Goal: Information Seeking & Learning: Learn about a topic

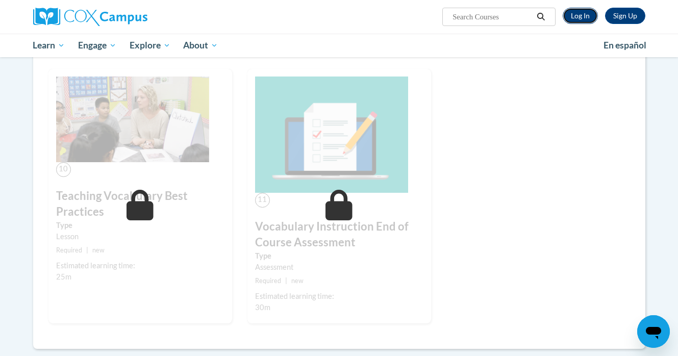
click at [582, 22] on link "Log In" at bounding box center [580, 16] width 35 height 16
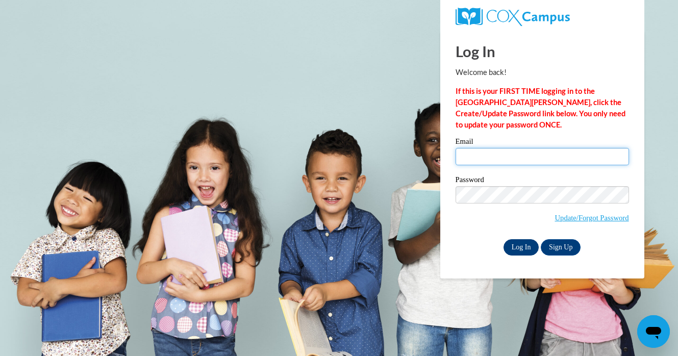
type input "cchiu10@gmail.com"
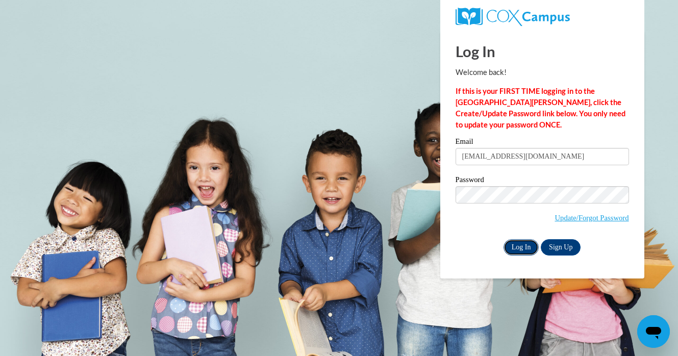
click at [518, 246] on input "Log In" at bounding box center [522, 247] width 36 height 16
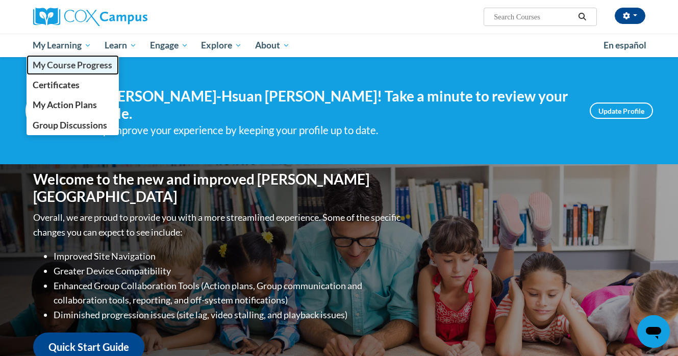
click at [60, 64] on span "My Course Progress" at bounding box center [73, 65] width 80 height 11
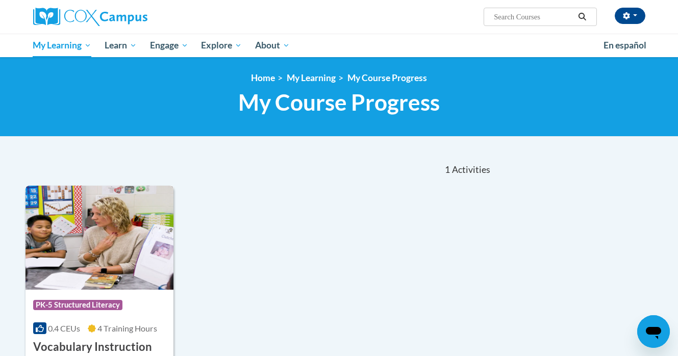
click at [122, 232] on img at bounding box center [100, 238] width 149 height 104
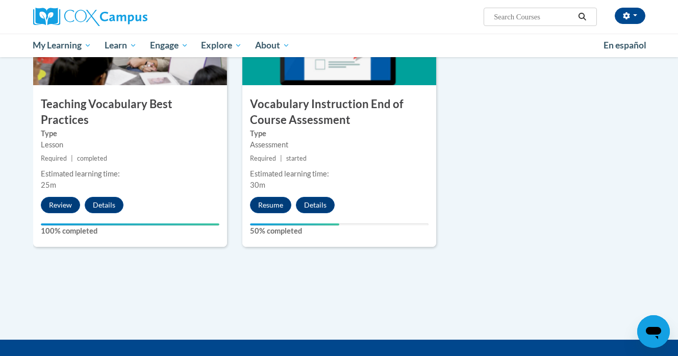
scroll to position [1095, 0]
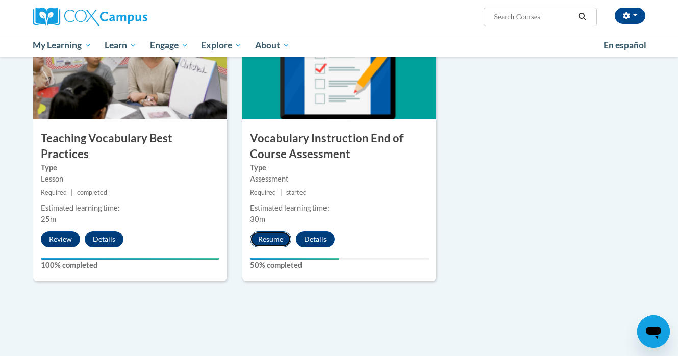
click at [273, 241] on button "Resume" at bounding box center [270, 239] width 41 height 16
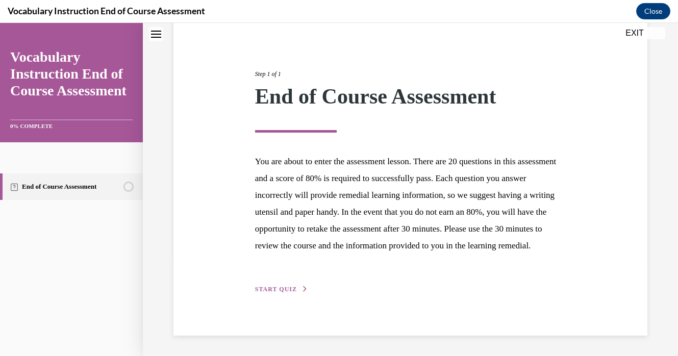
scroll to position [112, 0]
click at [282, 290] on span "START QUIZ" at bounding box center [276, 289] width 42 height 7
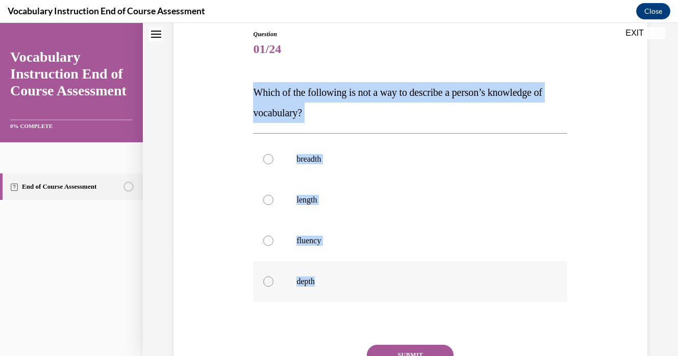
drag, startPoint x: 245, startPoint y: 90, endPoint x: 334, endPoint y: 287, distance: 216.6
click at [334, 287] on div "Question 01/24 Which of the following is not a way to describe a person’s knowl…" at bounding box center [410, 214] width 479 height 430
copy div "Which of the following is not a way to describe a person’s knowledge of vocabul…"
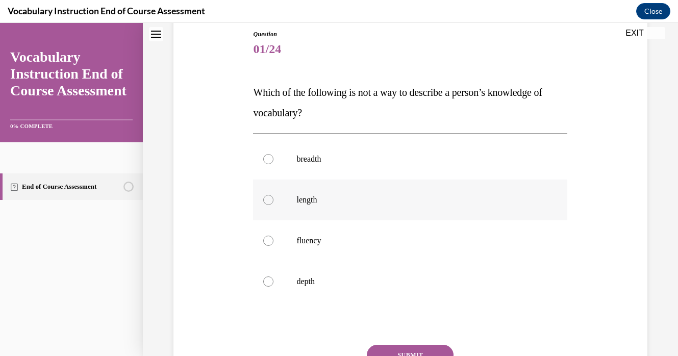
click at [274, 201] on label "length" at bounding box center [410, 200] width 314 height 41
click at [274, 201] on input "length" at bounding box center [268, 200] width 10 height 10
radio input "true"
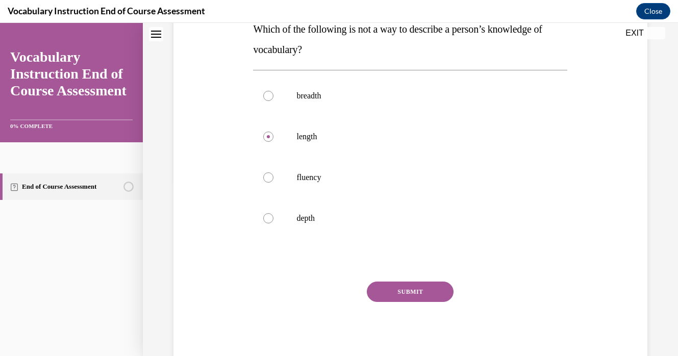
click at [407, 284] on button "SUBMIT" at bounding box center [410, 292] width 87 height 20
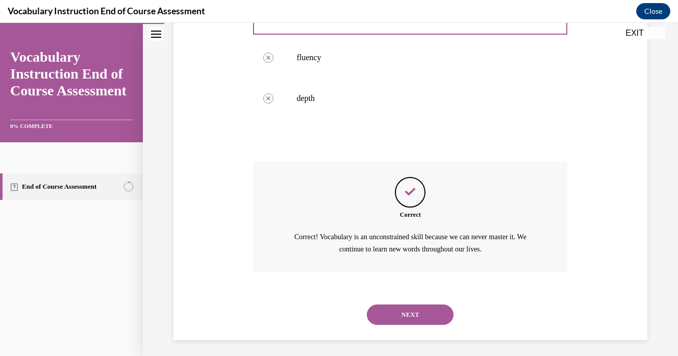
click at [400, 312] on button "NEXT" at bounding box center [410, 315] width 87 height 20
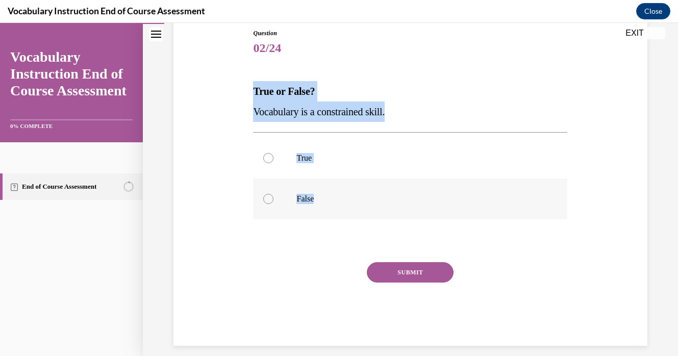
drag, startPoint x: 254, startPoint y: 89, endPoint x: 334, endPoint y: 200, distance: 136.7
click at [334, 201] on div "Question 02/24 True or False? Vocabulary is a constrained skill. True False Inc…" at bounding box center [410, 188] width 314 height 318
copy div "True or False? Vocabulary is a constrained skill. True False"
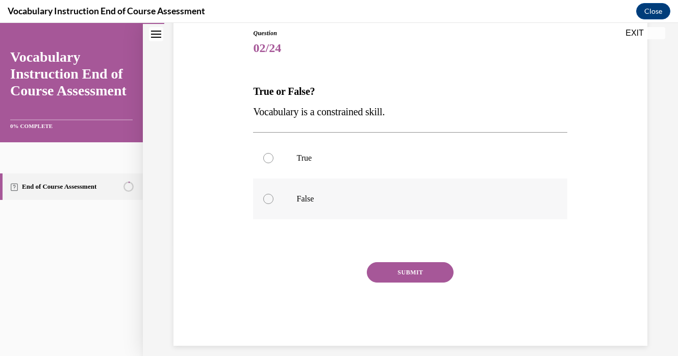
click at [269, 196] on div at bounding box center [268, 199] width 10 height 10
click at [269, 196] on input "False" at bounding box center [268, 199] width 10 height 10
radio input "true"
click at [424, 279] on button "SUBMIT" at bounding box center [410, 272] width 87 height 20
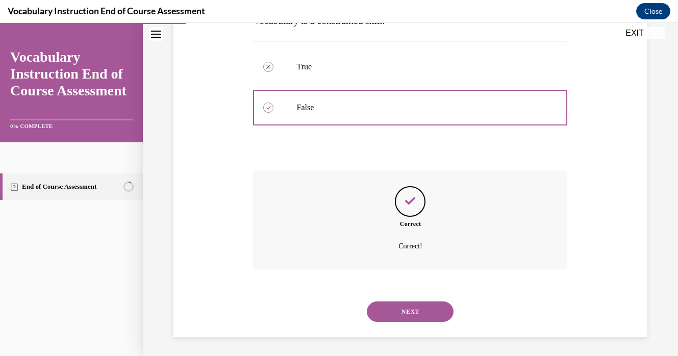
scroll to position [206, 0]
click at [417, 306] on button "NEXT" at bounding box center [410, 310] width 87 height 20
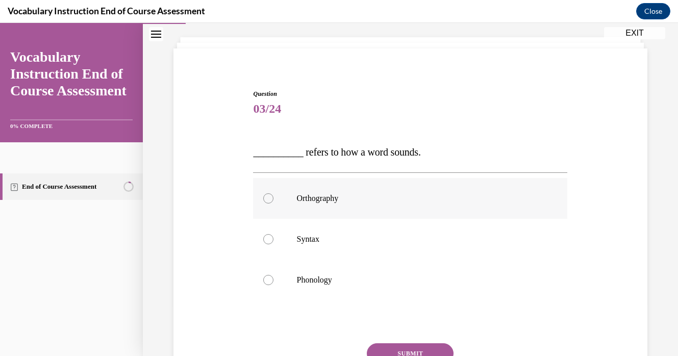
scroll to position [58, 0]
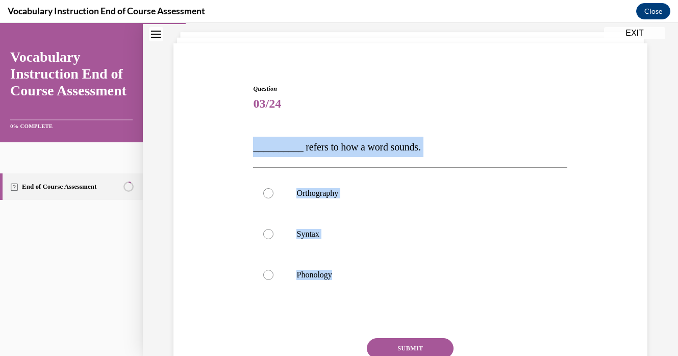
drag, startPoint x: 375, startPoint y: 280, endPoint x: 252, endPoint y: 144, distance: 183.2
click at [252, 144] on div "Question 03/24 __________ refers to how a word sounds. Orthography Syntax Phono…" at bounding box center [411, 245] width 320 height 353
copy div "__________ refers to how a word sounds. Orthography Syntax Phonology"
click at [273, 282] on label "Phonology" at bounding box center [410, 275] width 314 height 41
click at [273, 280] on input "Phonology" at bounding box center [268, 275] width 10 height 10
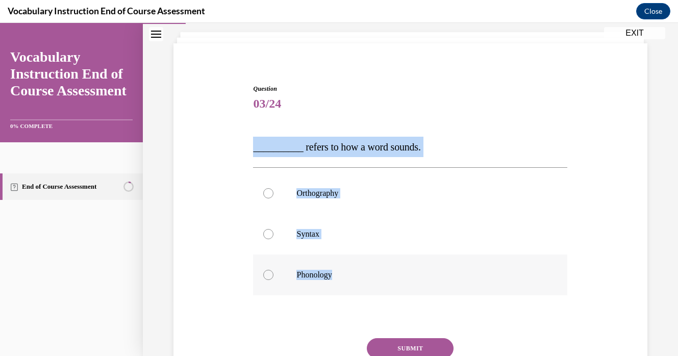
radio input "true"
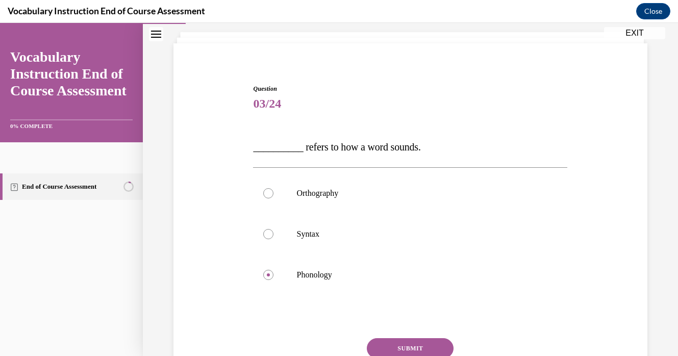
click at [406, 347] on button "SUBMIT" at bounding box center [410, 348] width 87 height 20
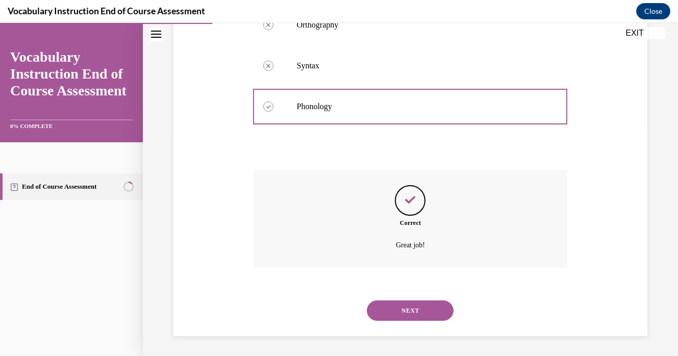
scroll to position [227, 0]
click at [407, 308] on button "NEXT" at bounding box center [410, 310] width 87 height 20
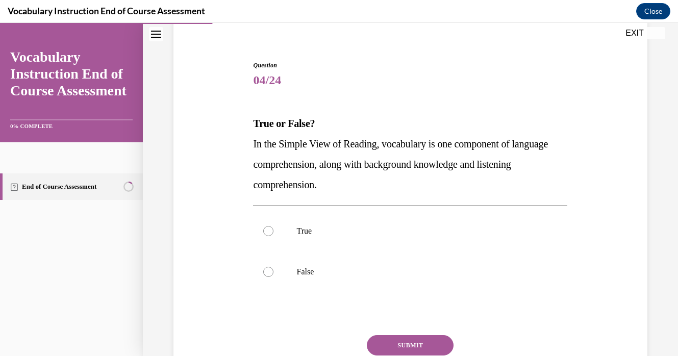
scroll to position [80, 0]
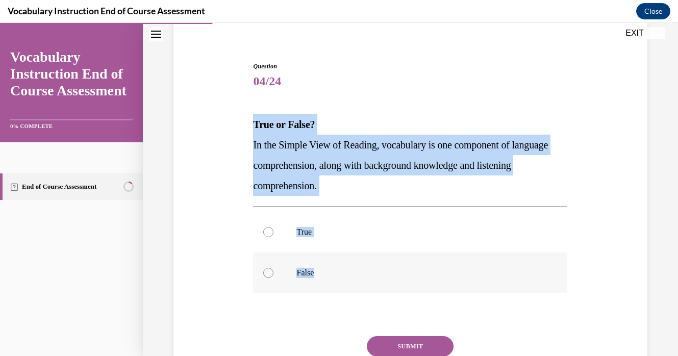
drag, startPoint x: 245, startPoint y: 120, endPoint x: 331, endPoint y: 272, distance: 175.1
click at [331, 272] on div "Question 04/24 True or False? In the Simple View of Reading, vocabulary is one …" at bounding box center [410, 225] width 479 height 389
copy div "True or False? In the Simple View of Reading, vocabulary is one component of la…"
click at [270, 232] on div at bounding box center [268, 232] width 10 height 10
click at [270, 232] on input "True" at bounding box center [268, 232] width 10 height 10
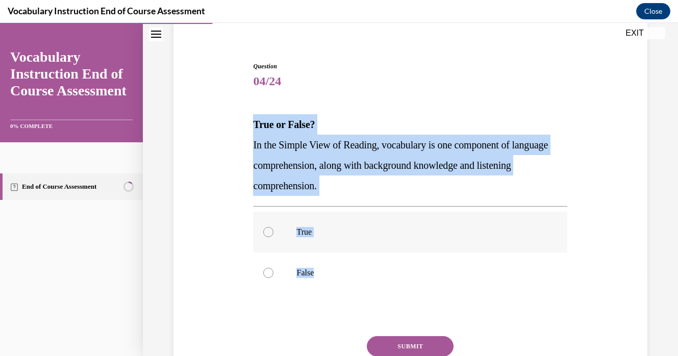
radio input "true"
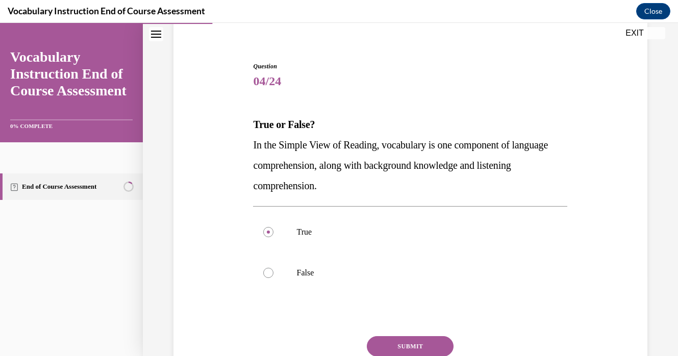
click at [395, 341] on button "SUBMIT" at bounding box center [410, 346] width 87 height 20
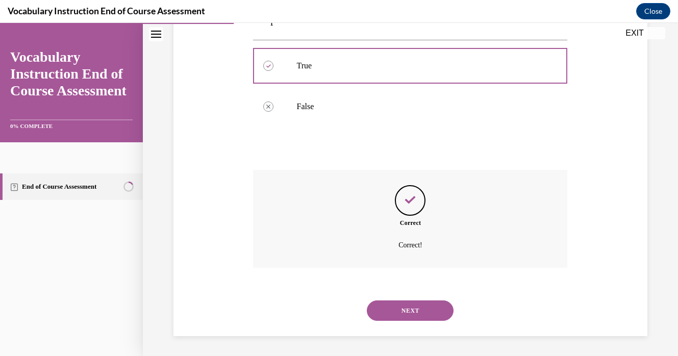
scroll to position [247, 0]
click at [410, 317] on button "NEXT" at bounding box center [410, 310] width 87 height 20
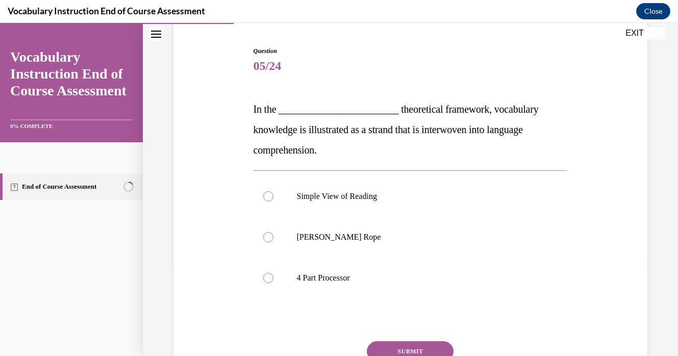
scroll to position [110, 0]
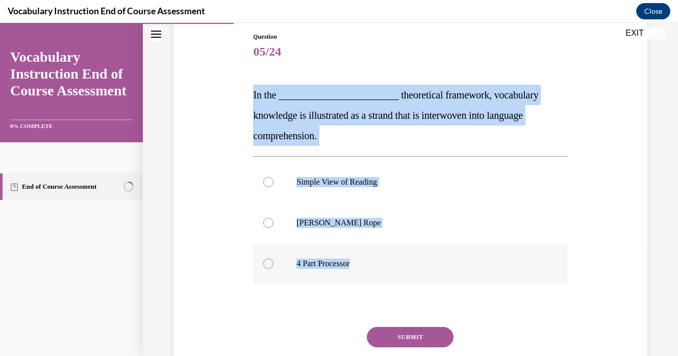
drag, startPoint x: 244, startPoint y: 93, endPoint x: 383, endPoint y: 265, distance: 221.4
click at [383, 265] on div "Question 05/24 In the ________________________ theoretical framework, vocabular…" at bounding box center [410, 206] width 479 height 409
copy div "In the ________________________ theoretical framework, vocabulary knowledge is …"
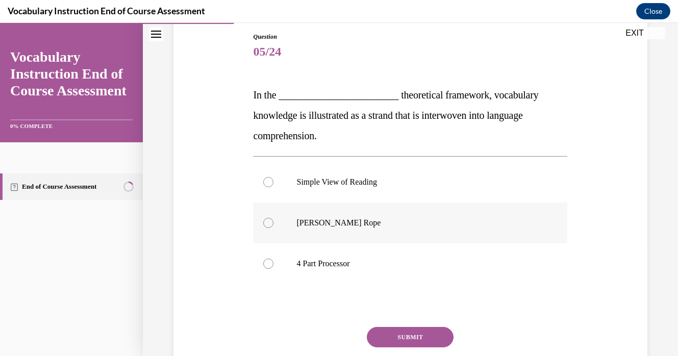
click at [268, 224] on div at bounding box center [268, 223] width 10 height 10
click at [268, 224] on input "Scarborough's Rope" at bounding box center [268, 223] width 10 height 10
radio input "true"
click at [405, 335] on button "SUBMIT" at bounding box center [410, 337] width 87 height 20
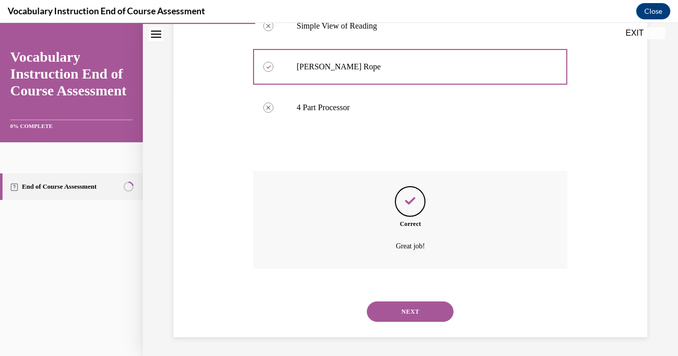
scroll to position [268, 0]
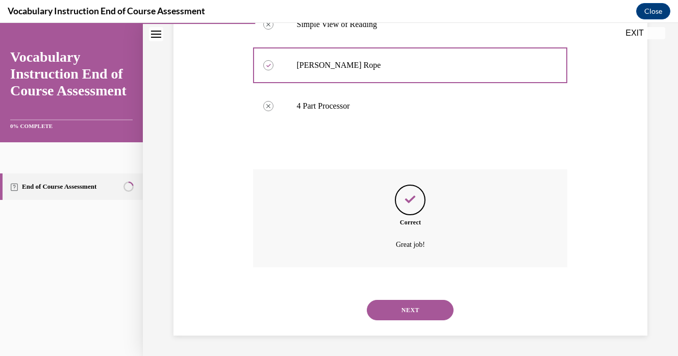
click at [404, 312] on button "NEXT" at bounding box center [410, 310] width 87 height 20
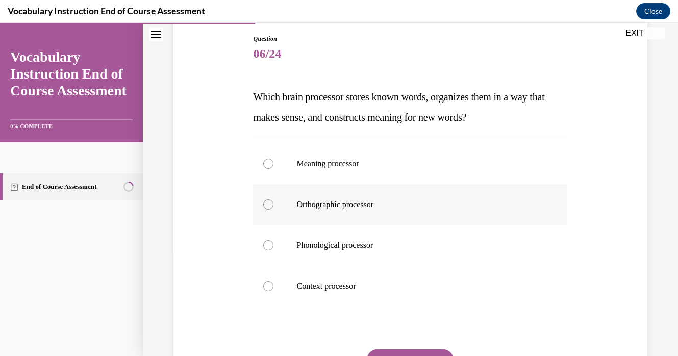
scroll to position [109, 0]
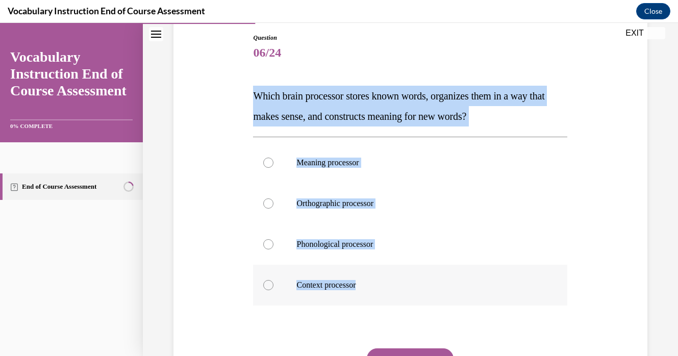
drag, startPoint x: 257, startPoint y: 88, endPoint x: 380, endPoint y: 283, distance: 230.3
click at [380, 283] on div "Question 06/24 Which brain processor stores known words, organizes them in a wa…" at bounding box center [410, 232] width 314 height 399
copy div "Which brain processor stores known words, organizes them in a way that makes se…"
click at [273, 167] on label "Meaning processor" at bounding box center [410, 162] width 314 height 41
click at [273, 167] on input "Meaning processor" at bounding box center [268, 163] width 10 height 10
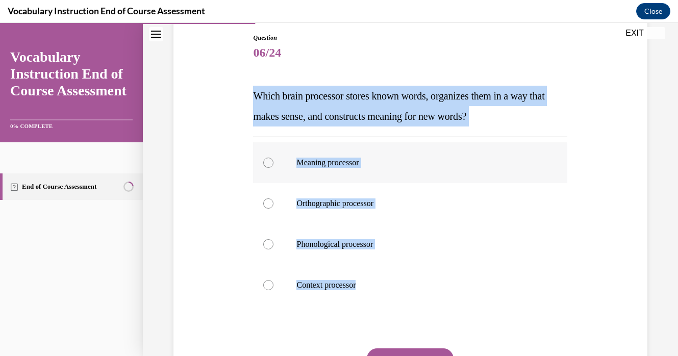
radio input "true"
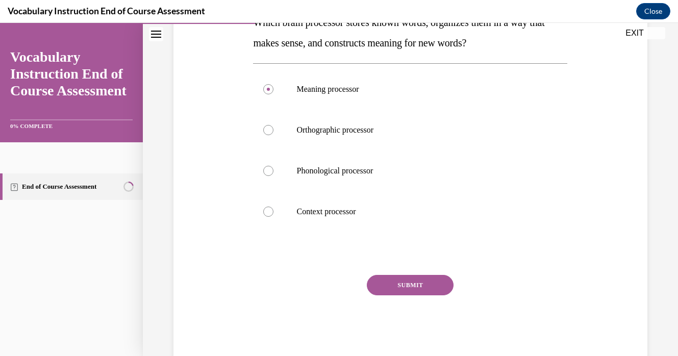
click at [395, 289] on button "SUBMIT" at bounding box center [410, 285] width 87 height 20
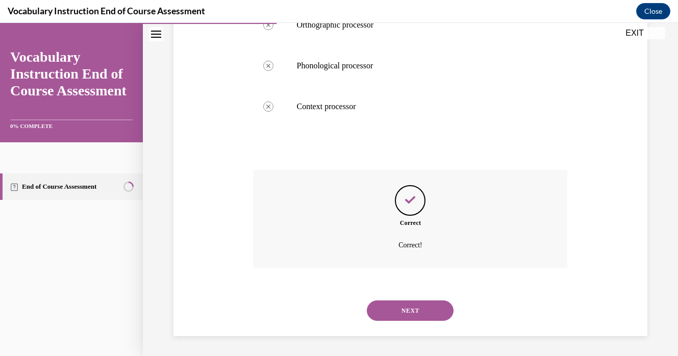
scroll to position [288, 0]
click at [399, 309] on button "NEXT" at bounding box center [410, 310] width 87 height 20
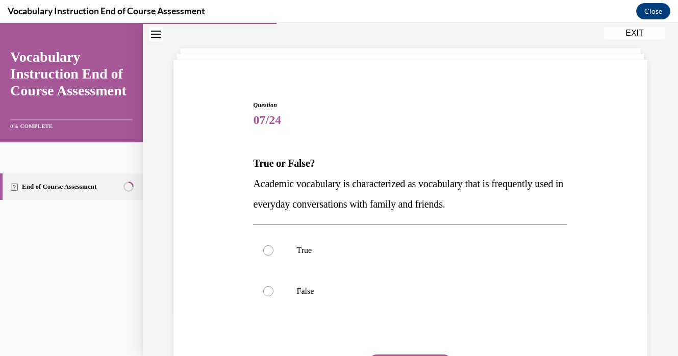
scroll to position [43, 0]
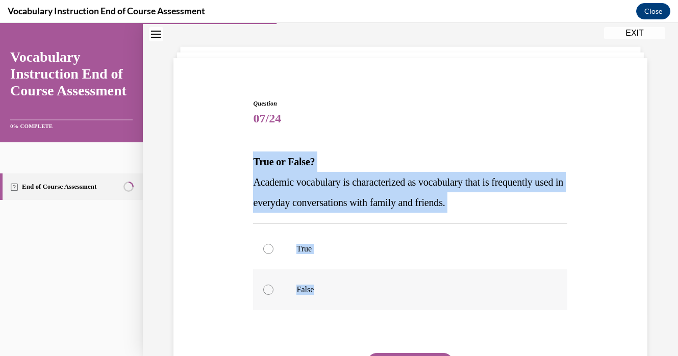
drag, startPoint x: 244, startPoint y: 163, endPoint x: 322, endPoint y: 297, distance: 154.4
click at [322, 297] on div "Question 07/24 True or False? Academic vocabulary is characterized as vocabular…" at bounding box center [410, 252] width 479 height 369
copy div "True or False? Academic vocabulary is characterized as vocabulary that is frequ…"
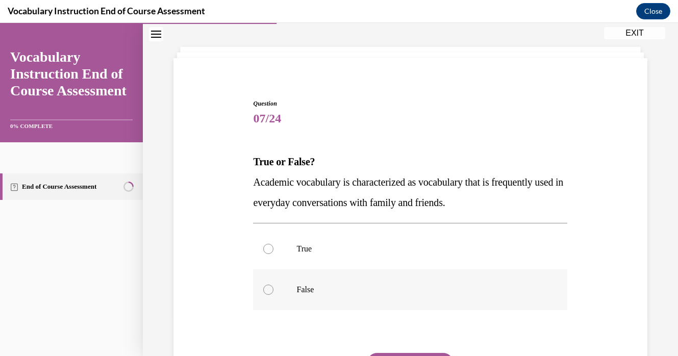
click at [269, 287] on div at bounding box center [268, 290] width 10 height 10
click at [269, 287] on input "False" at bounding box center [268, 290] width 10 height 10
radio input "true"
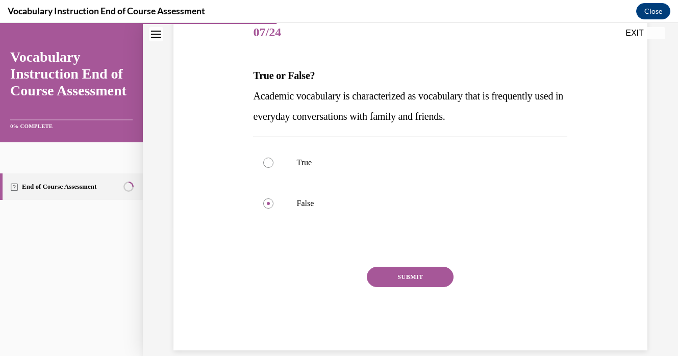
click at [383, 276] on button "SUBMIT" at bounding box center [410, 277] width 87 height 20
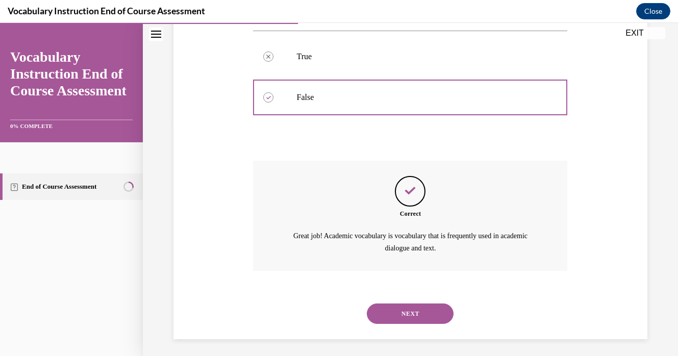
scroll to position [238, 0]
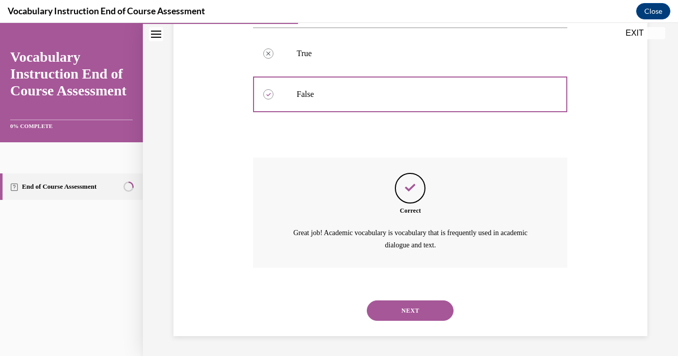
click at [395, 307] on button "NEXT" at bounding box center [410, 311] width 87 height 20
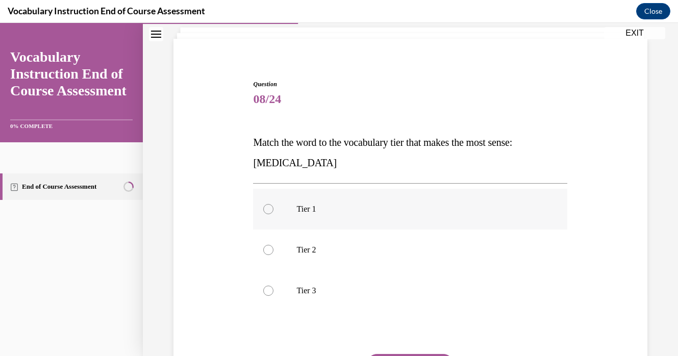
scroll to position [63, 0]
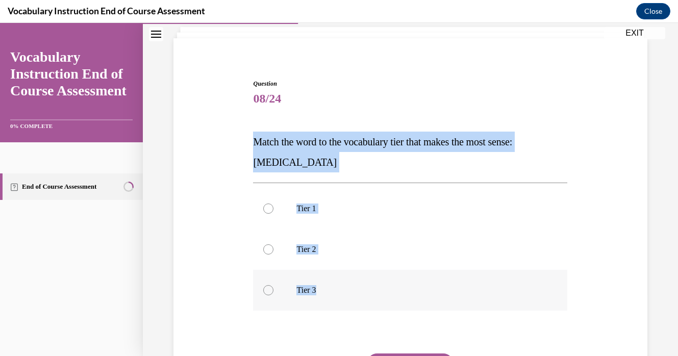
drag, startPoint x: 254, startPoint y: 134, endPoint x: 334, endPoint y: 302, distance: 186.1
click at [334, 302] on div "Question 08/24 Match the word to the vocabulary tier that makes the most sense:…" at bounding box center [410, 258] width 314 height 358
copy div "Match the word to the vocabulary tier that makes the most sense: anaphylaxis Ti…"
click at [274, 293] on label "Tier 3" at bounding box center [410, 290] width 314 height 41
click at [274, 293] on input "Tier 3" at bounding box center [268, 290] width 10 height 10
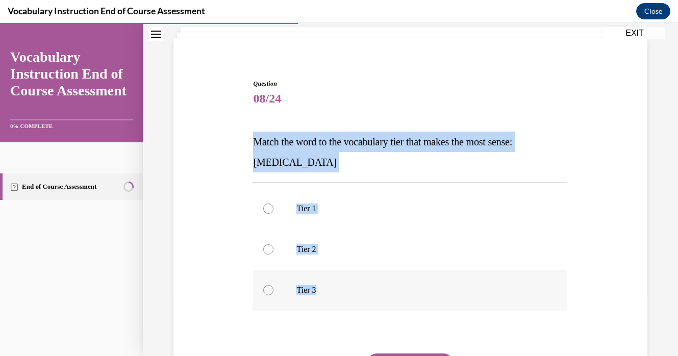
radio input "true"
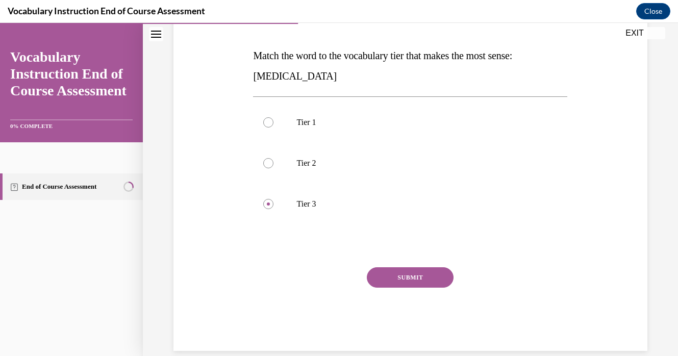
click at [398, 277] on button "SUBMIT" at bounding box center [410, 278] width 87 height 20
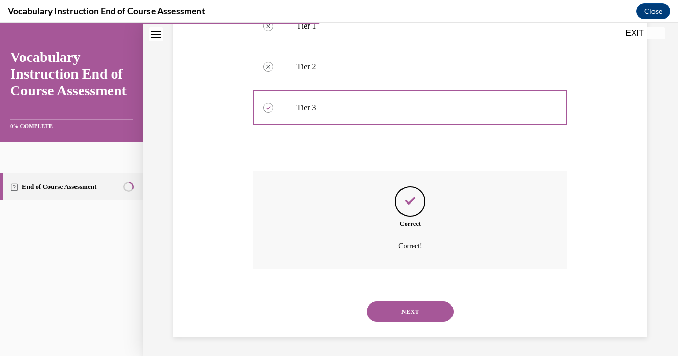
scroll to position [247, 0]
click at [404, 308] on button "NEXT" at bounding box center [410, 310] width 87 height 20
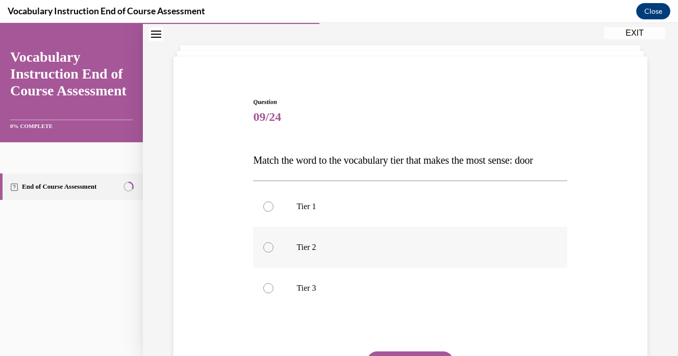
scroll to position [53, 0]
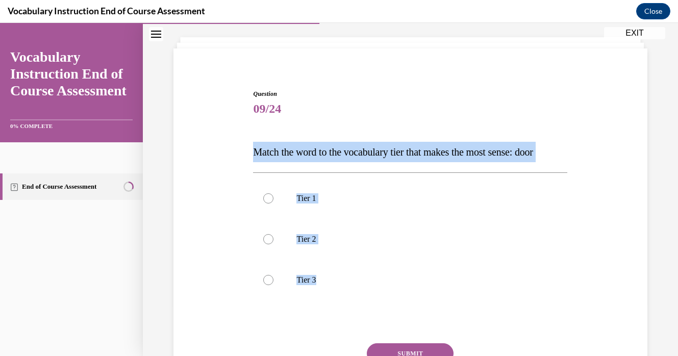
drag, startPoint x: 252, startPoint y: 151, endPoint x: 346, endPoint y: 303, distance: 178.4
click at [346, 303] on div "Question 09/24 Match the word to the vocabulary tier that makes the most sense:…" at bounding box center [411, 250] width 320 height 353
copy div "Match the word to the vocabulary tier that makes the most sense: door Tier 1 Ti…"
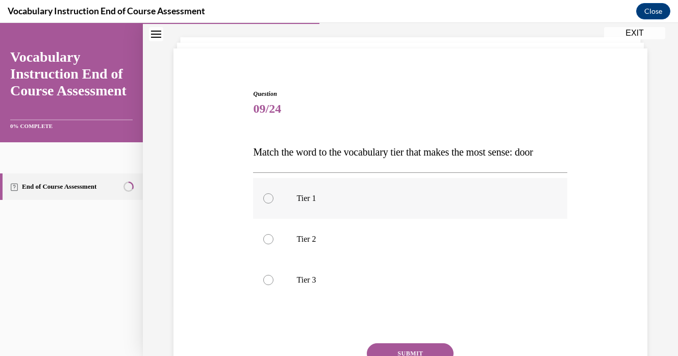
click at [267, 199] on div at bounding box center [268, 198] width 10 height 10
click at [267, 199] on input "Tier 1" at bounding box center [268, 198] width 10 height 10
radio input "true"
click at [401, 347] on button "SUBMIT" at bounding box center [410, 354] width 87 height 20
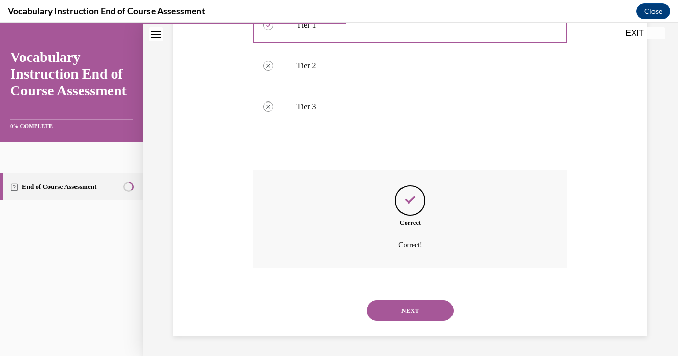
scroll to position [227, 0]
click at [410, 307] on button "NEXT" at bounding box center [410, 310] width 87 height 20
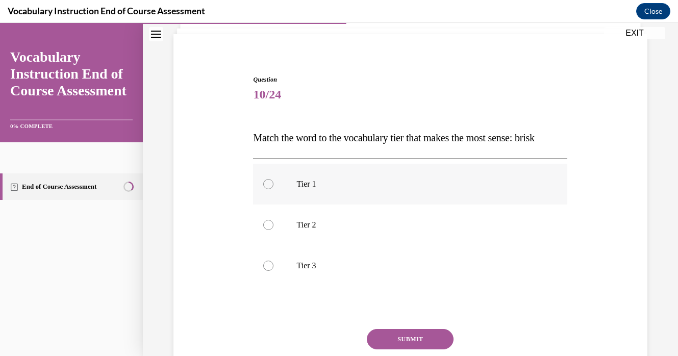
scroll to position [85, 0]
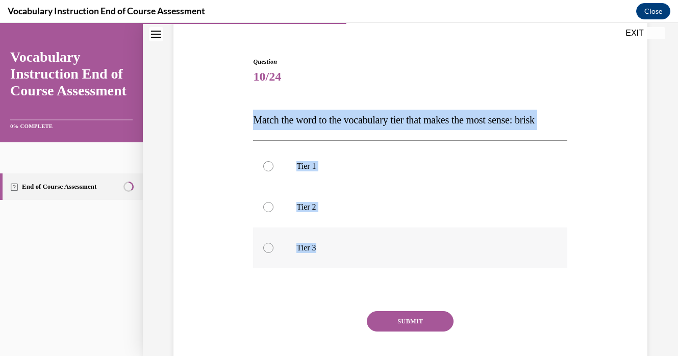
drag, startPoint x: 255, startPoint y: 119, endPoint x: 335, endPoint y: 247, distance: 151.0
click at [335, 247] on div "Question 10/24 Match the word to the vocabulary tier that makes the most sense:…" at bounding box center [410, 226] width 314 height 338
copy div "Match the word to the vocabulary tier that makes the most sense: brisk Tier 1 T…"
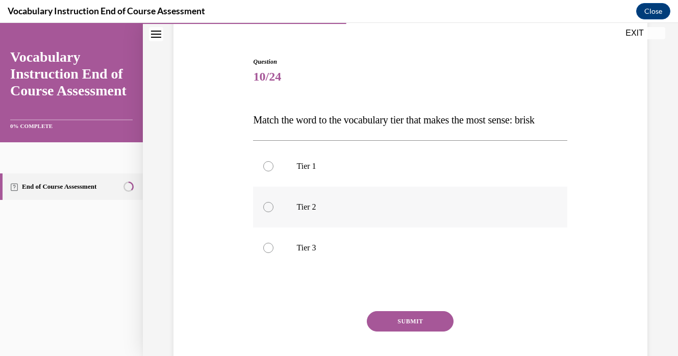
click at [273, 205] on div at bounding box center [268, 207] width 10 height 10
click at [273, 205] on input "Tier 2" at bounding box center [268, 207] width 10 height 10
radio input "true"
click at [414, 316] on button "SUBMIT" at bounding box center [410, 321] width 87 height 20
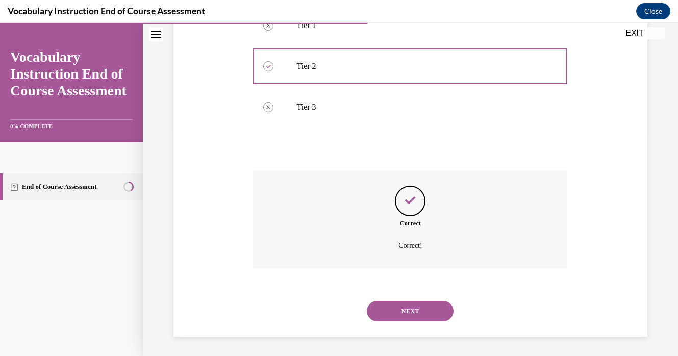
scroll to position [227, 0]
click at [419, 308] on button "NEXT" at bounding box center [410, 310] width 87 height 20
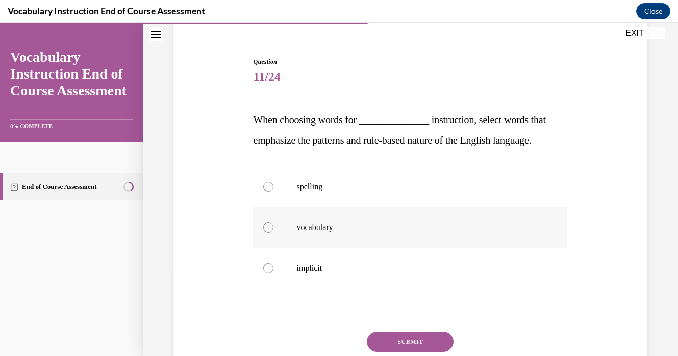
scroll to position [93, 0]
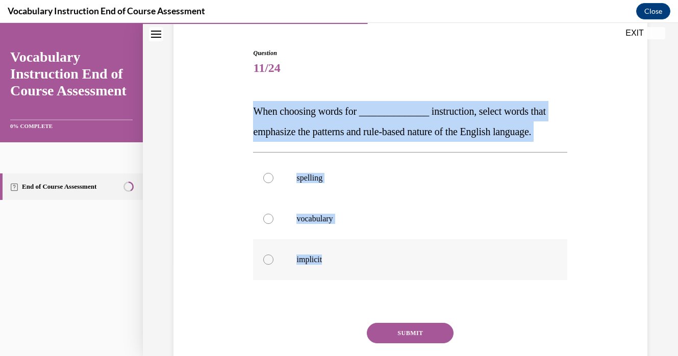
drag, startPoint x: 250, startPoint y: 105, endPoint x: 333, endPoint y: 264, distance: 179.9
click at [333, 264] on div "Question 11/24 When choosing words for ______________ instruction, select words…" at bounding box center [410, 212] width 479 height 389
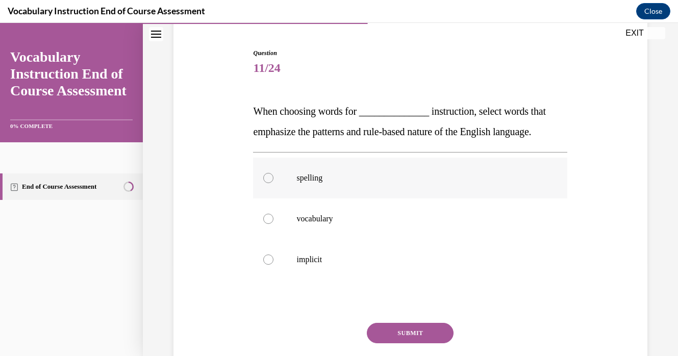
click at [271, 179] on div at bounding box center [268, 178] width 10 height 10
click at [271, 179] on input "spelling" at bounding box center [268, 178] width 10 height 10
radio input "true"
click at [408, 338] on button "SUBMIT" at bounding box center [410, 333] width 87 height 20
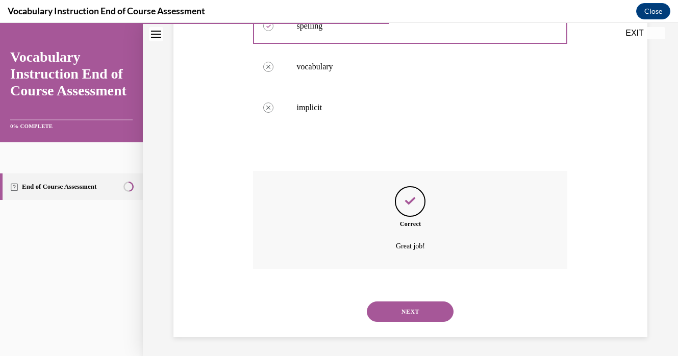
scroll to position [247, 0]
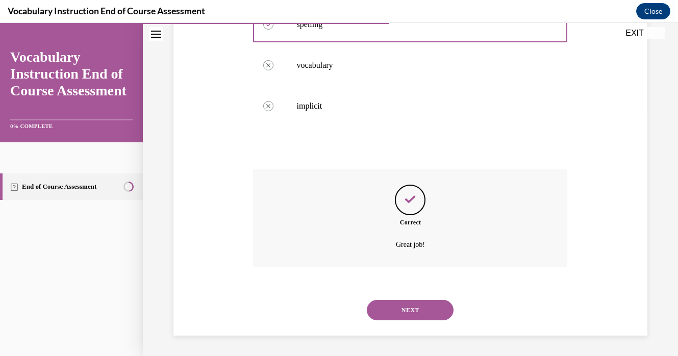
click at [411, 310] on button "NEXT" at bounding box center [410, 310] width 87 height 20
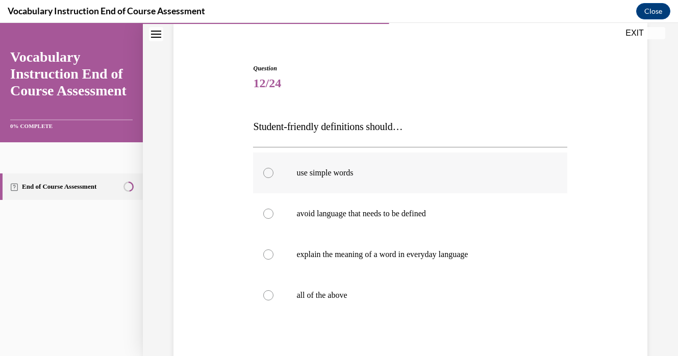
scroll to position [85, 0]
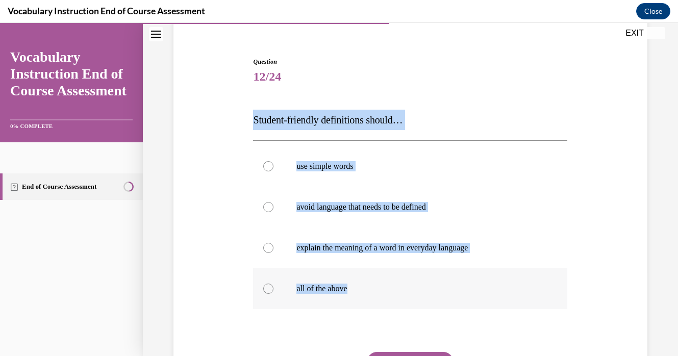
drag, startPoint x: 251, startPoint y: 116, endPoint x: 354, endPoint y: 296, distance: 207.2
click at [354, 296] on div "Question 12/24 Student-friendly definitions should… use simple words avoid lang…" at bounding box center [411, 239] width 320 height 394
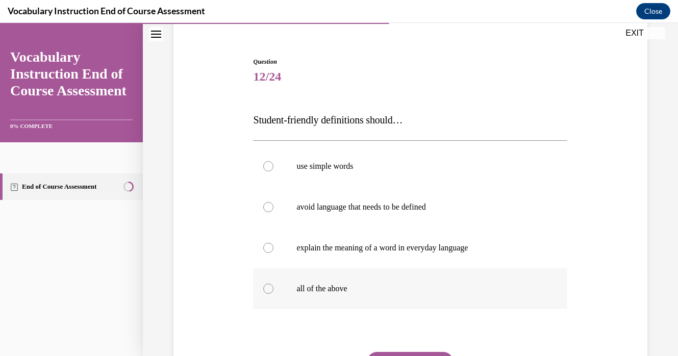
click at [268, 283] on label "all of the above" at bounding box center [410, 289] width 314 height 41
click at [268, 284] on input "all of the above" at bounding box center [268, 289] width 10 height 10
radio input "true"
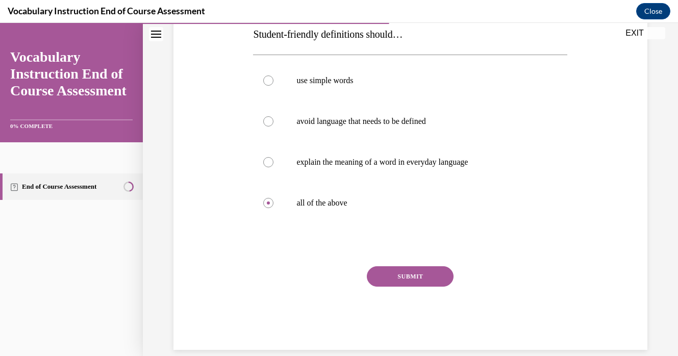
click at [394, 273] on button "SUBMIT" at bounding box center [410, 276] width 87 height 20
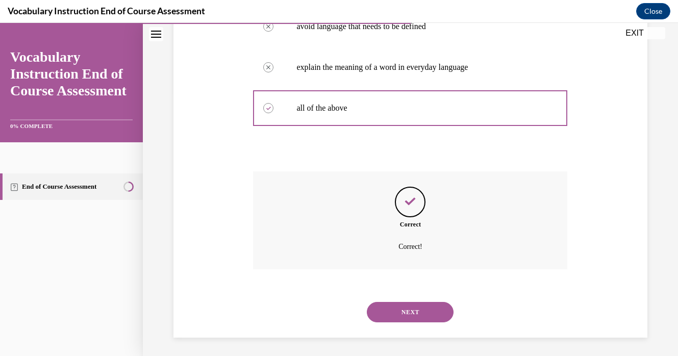
scroll to position [268, 0]
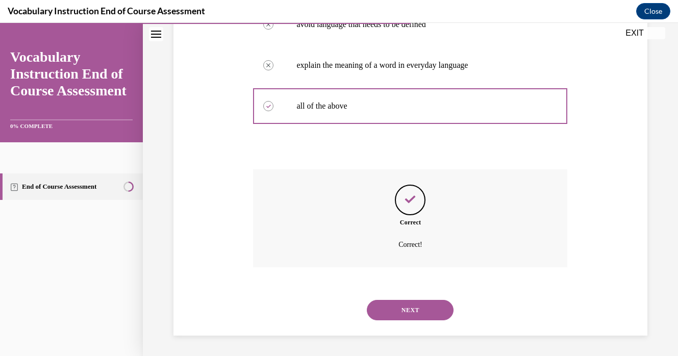
click at [398, 307] on button "NEXT" at bounding box center [410, 310] width 87 height 20
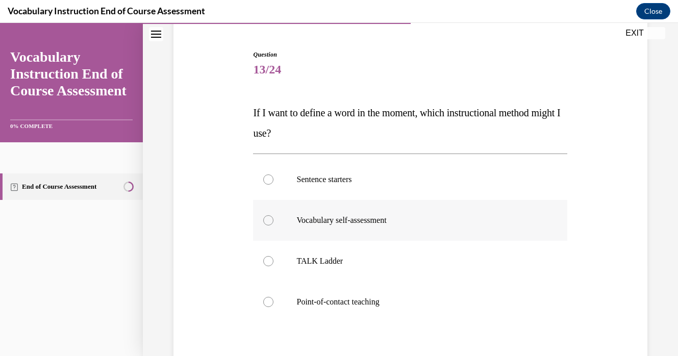
scroll to position [132, 0]
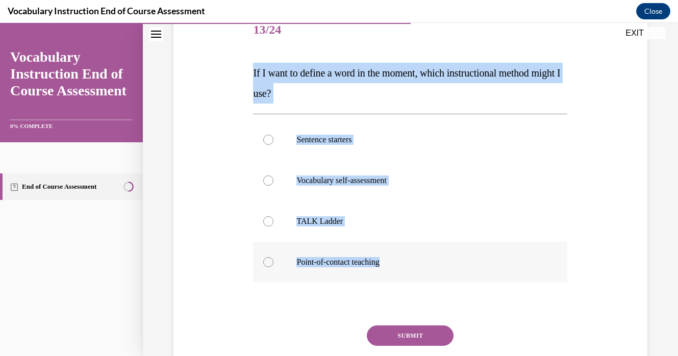
drag, startPoint x: 253, startPoint y: 69, endPoint x: 386, endPoint y: 275, distance: 244.8
click at [386, 275] on div "Question 13/24 If I want to define a word in the moment, which instructional me…" at bounding box center [410, 209] width 314 height 399
click at [273, 262] on div at bounding box center [268, 262] width 10 height 10
click at [273, 262] on input "Point-of-contact teaching" at bounding box center [268, 262] width 10 height 10
radio input "true"
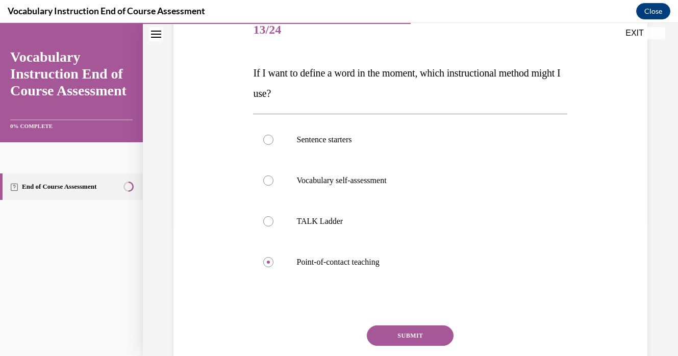
click at [402, 334] on button "SUBMIT" at bounding box center [410, 336] width 87 height 20
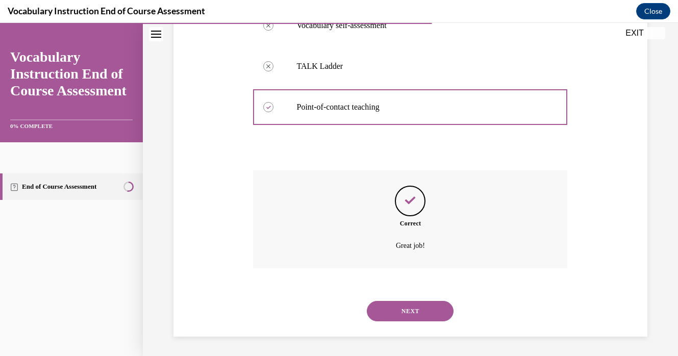
scroll to position [288, 0]
click at [409, 319] on button "NEXT" at bounding box center [410, 310] width 87 height 20
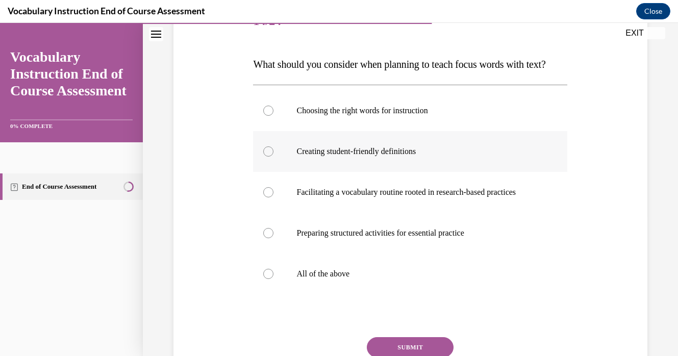
scroll to position [141, 0]
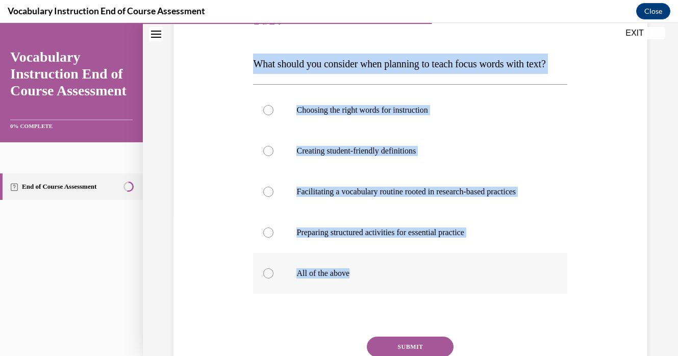
drag, startPoint x: 250, startPoint y: 67, endPoint x: 353, endPoint y: 290, distance: 245.8
click at [353, 290] on div "Question 14/24 What should you consider when planning to teach focus words with…" at bounding box center [410, 195] width 479 height 450
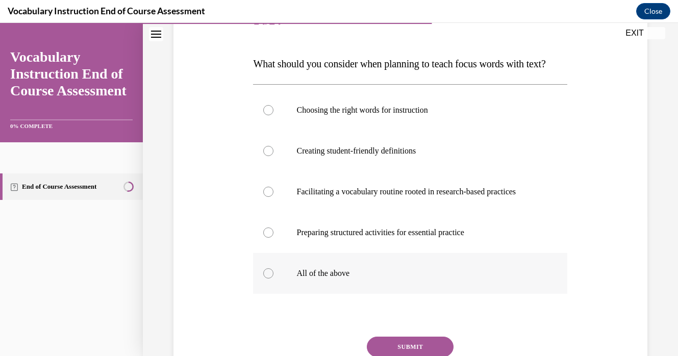
click at [274, 294] on label "All of the above" at bounding box center [410, 273] width 314 height 41
click at [274, 279] on input "All of the above" at bounding box center [268, 274] width 10 height 10
radio input "true"
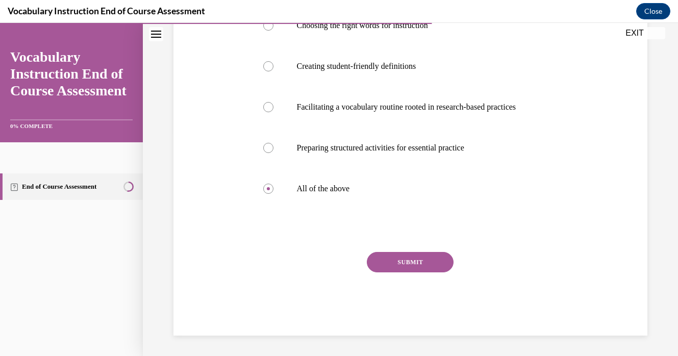
click at [400, 272] on button "SUBMIT" at bounding box center [410, 262] width 87 height 20
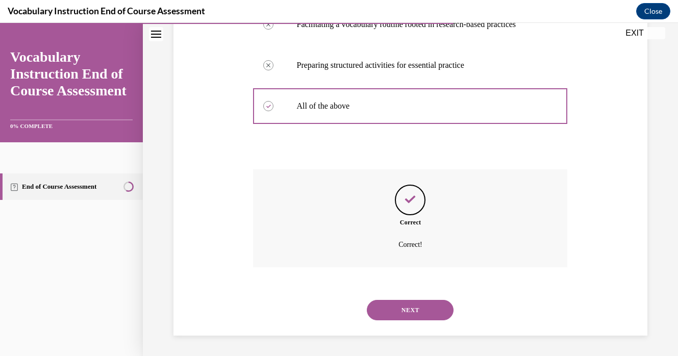
scroll to position [329, 0]
click at [404, 305] on button "NEXT" at bounding box center [410, 310] width 87 height 20
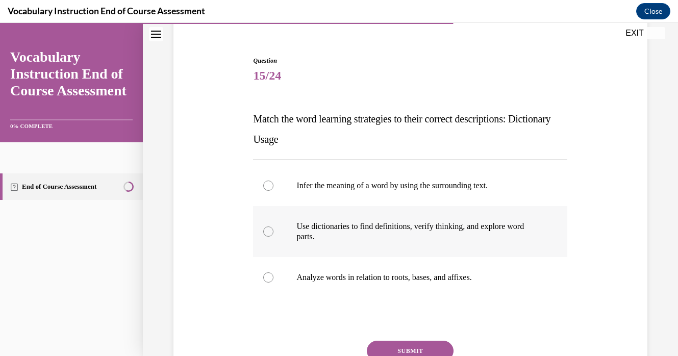
scroll to position [120, 0]
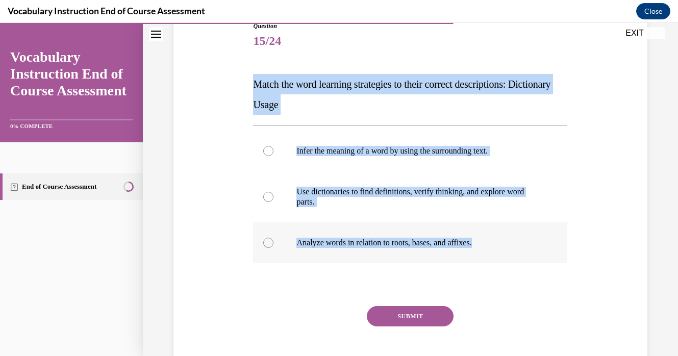
drag, startPoint x: 257, startPoint y: 84, endPoint x: 490, endPoint y: 254, distance: 289.0
click at [490, 254] on div "Question 15/24 Match the word learning strategies to their correct descriptions…" at bounding box center [410, 205] width 314 height 369
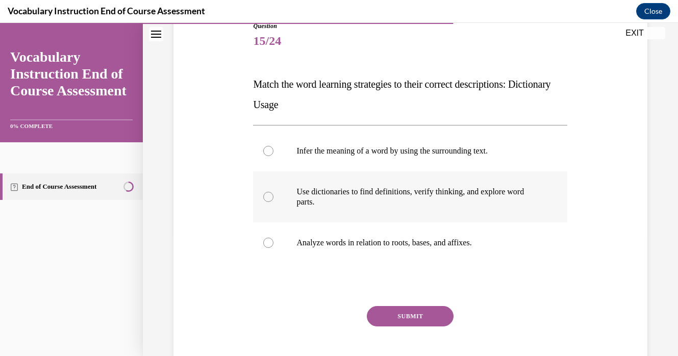
click at [269, 200] on div at bounding box center [268, 197] width 10 height 10
click at [269, 200] on input "Use dictionaries to find definitions, verify thinking, and explore word parts." at bounding box center [268, 197] width 10 height 10
radio input "true"
click at [390, 318] on button "SUBMIT" at bounding box center [410, 316] width 87 height 20
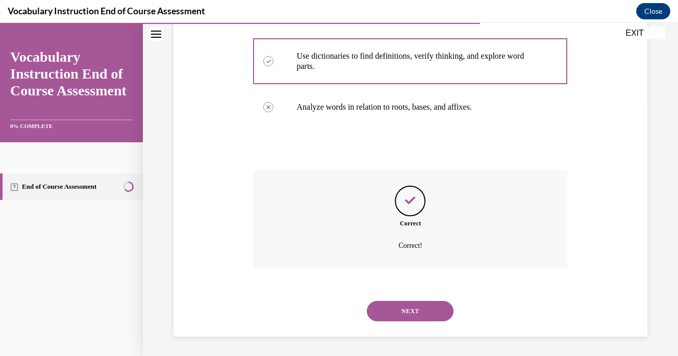
scroll to position [257, 0]
click at [407, 309] on button "NEXT" at bounding box center [410, 310] width 87 height 20
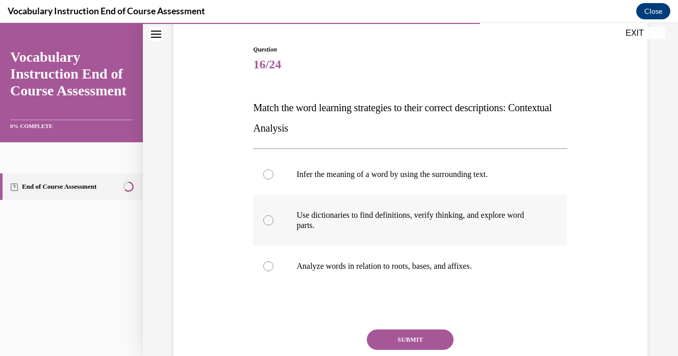
scroll to position [106, 0]
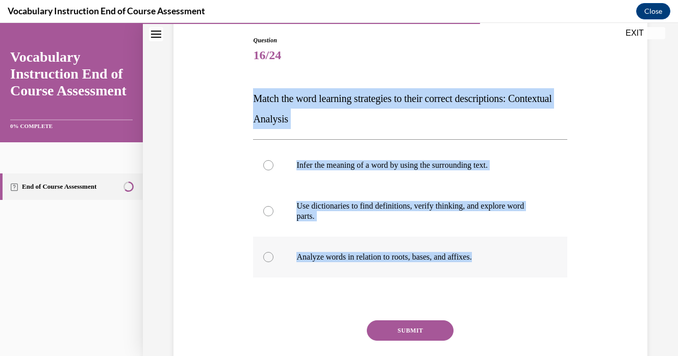
drag, startPoint x: 249, startPoint y: 92, endPoint x: 499, endPoint y: 261, distance: 301.9
click at [499, 261] on div "Question 16/24 Match the word learning strategies to their correct descriptions…" at bounding box center [410, 204] width 479 height 399
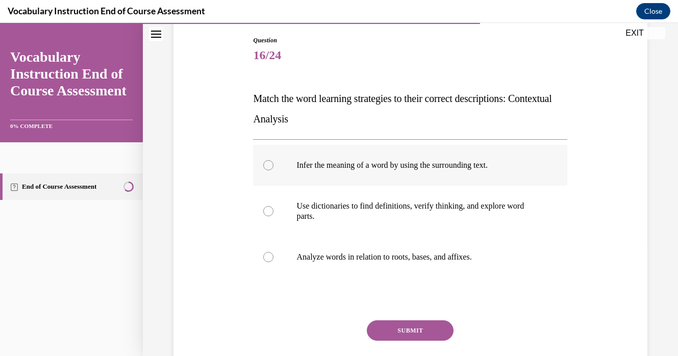
click at [267, 169] on div at bounding box center [268, 165] width 10 height 10
click at [267, 169] on input "Infer the meaning of a word by using the surrounding text." at bounding box center [268, 165] width 10 height 10
radio input "true"
click at [381, 327] on button "SUBMIT" at bounding box center [410, 331] width 87 height 20
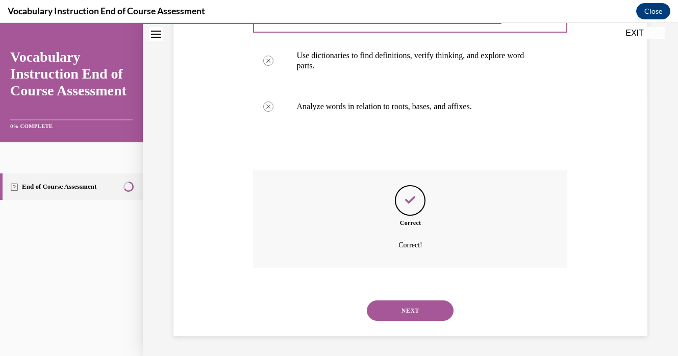
scroll to position [257, 0]
click at [408, 311] on button "NEXT" at bounding box center [410, 310] width 87 height 20
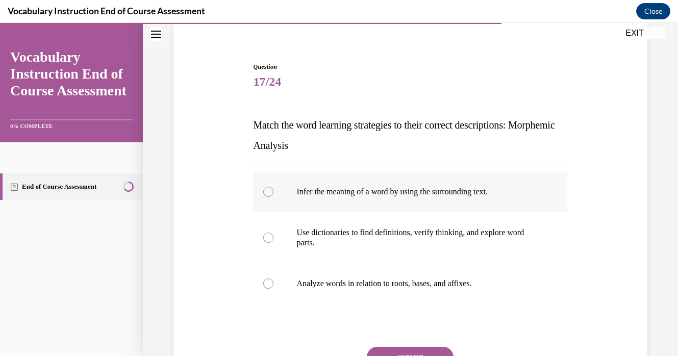
scroll to position [79, 0]
click at [363, 279] on p "Analyze words in relation to roots, bases, and affixes." at bounding box center [420, 284] width 246 height 10
click at [274, 279] on input "Analyze words in relation to roots, bases, and affixes." at bounding box center [268, 284] width 10 height 10
radio input "true"
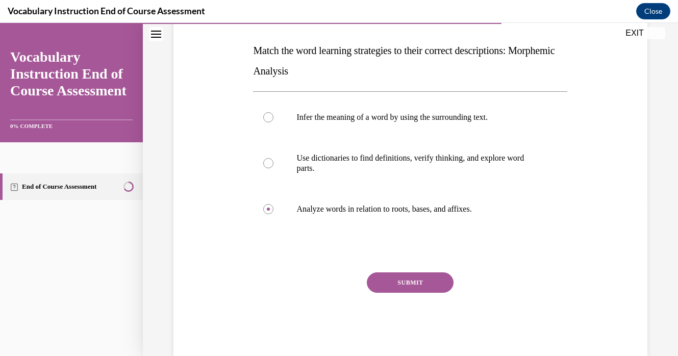
click at [387, 280] on button "SUBMIT" at bounding box center [410, 283] width 87 height 20
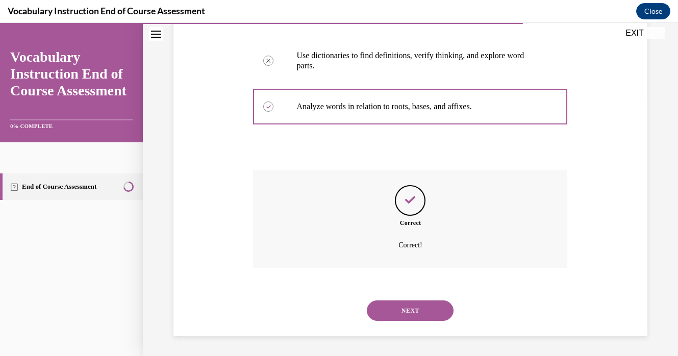
scroll to position [257, 0]
click at [404, 306] on button "NEXT" at bounding box center [410, 310] width 87 height 20
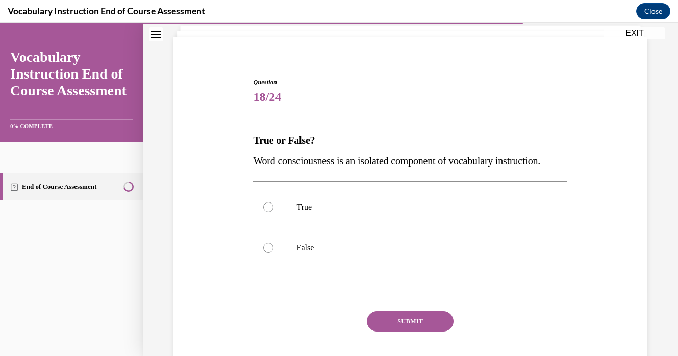
scroll to position [66, 0]
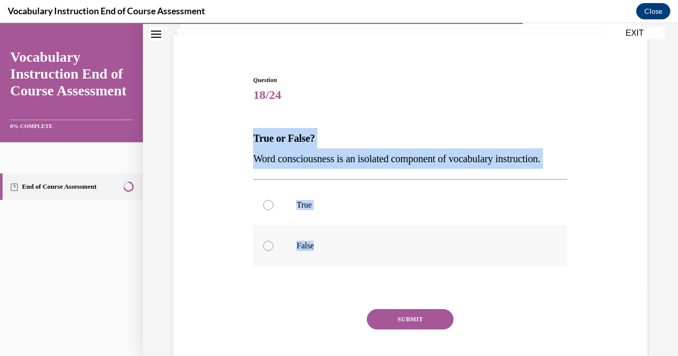
drag, startPoint x: 252, startPoint y: 135, endPoint x: 347, endPoint y: 284, distance: 176.7
click at [347, 284] on div "Question 18/24 True or False? Word consciousness is an isolated component of vo…" at bounding box center [410, 219] width 479 height 348
click at [274, 263] on label "False" at bounding box center [410, 246] width 314 height 41
click at [274, 251] on input "False" at bounding box center [268, 246] width 10 height 10
radio input "true"
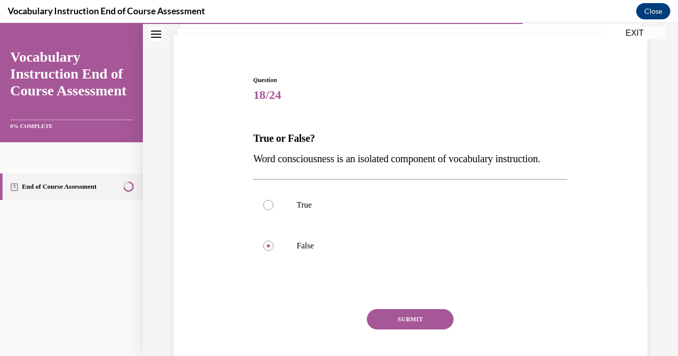
click at [424, 330] on button "SUBMIT" at bounding box center [410, 319] width 87 height 20
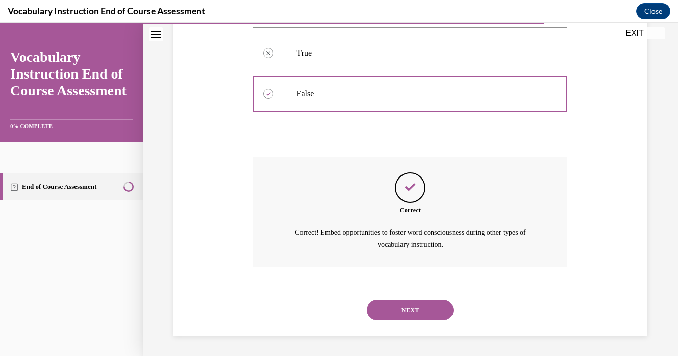
scroll to position [238, 0]
click at [411, 310] on button "NEXT" at bounding box center [410, 310] width 87 height 20
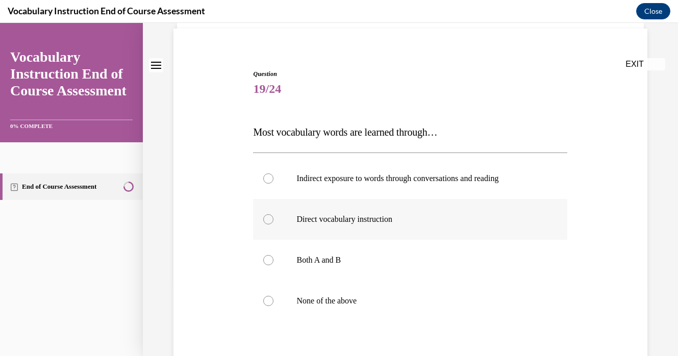
scroll to position [74, 0]
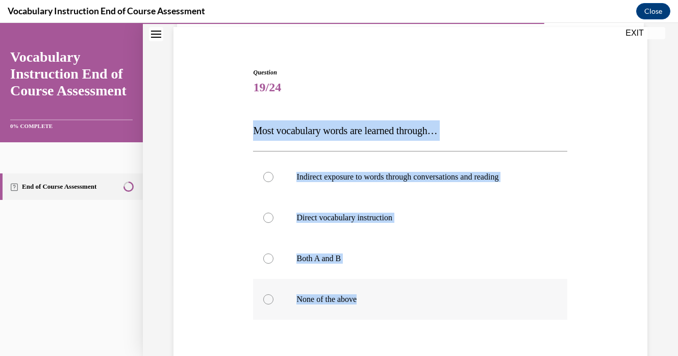
drag, startPoint x: 252, startPoint y: 130, endPoint x: 361, endPoint y: 309, distance: 209.6
click at [361, 309] on div "Question 19/24 Most vocabulary words are learned through… Indirect exposure to …" at bounding box center [411, 250] width 320 height 394
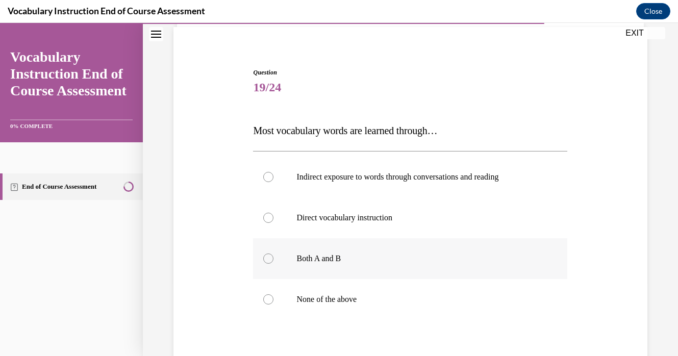
click at [277, 256] on label "Both A and B" at bounding box center [410, 258] width 314 height 41
click at [274, 256] on input "Both A and B" at bounding box center [268, 259] width 10 height 10
radio input "true"
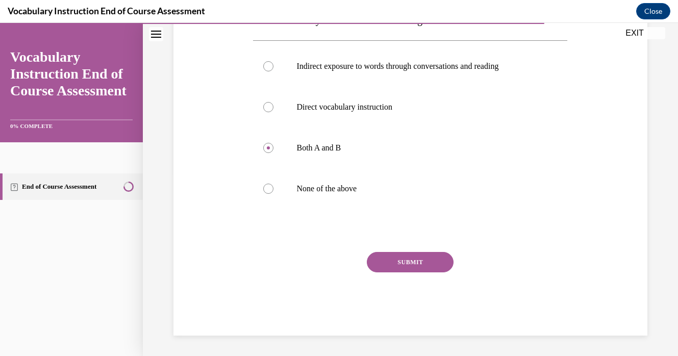
click at [396, 263] on button "SUBMIT" at bounding box center [410, 262] width 87 height 20
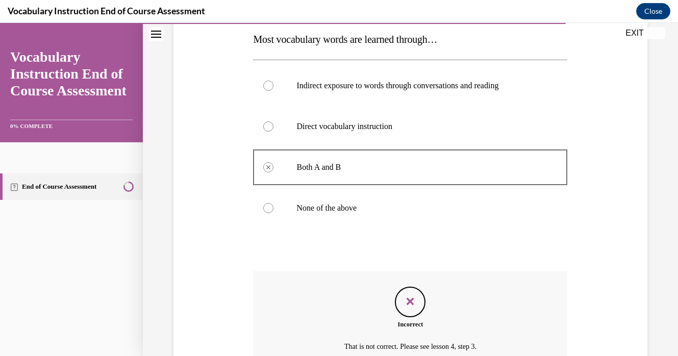
scroll to position [162, 0]
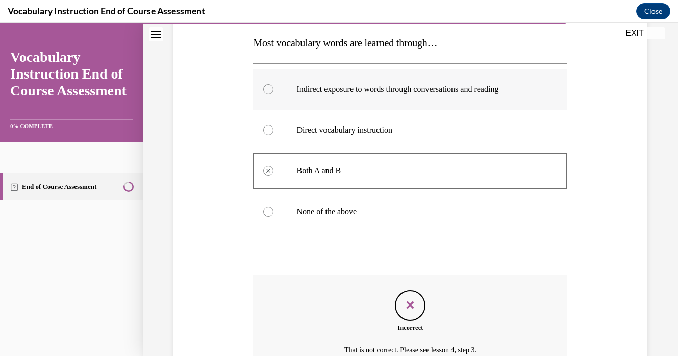
click at [274, 90] on label "Indirect exposure to words through conversations and reading" at bounding box center [410, 89] width 314 height 41
click at [274, 93] on label "Indirect exposure to words through conversations and reading" at bounding box center [410, 89] width 314 height 41
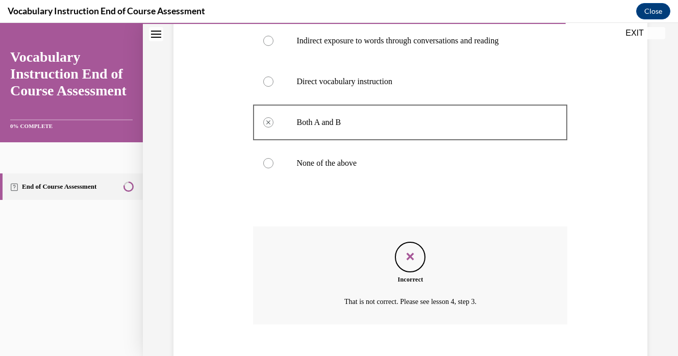
scroll to position [233, 0]
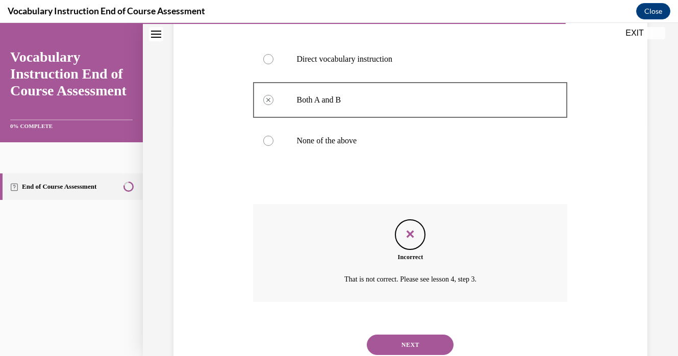
click at [410, 348] on button "NEXT" at bounding box center [410, 345] width 87 height 20
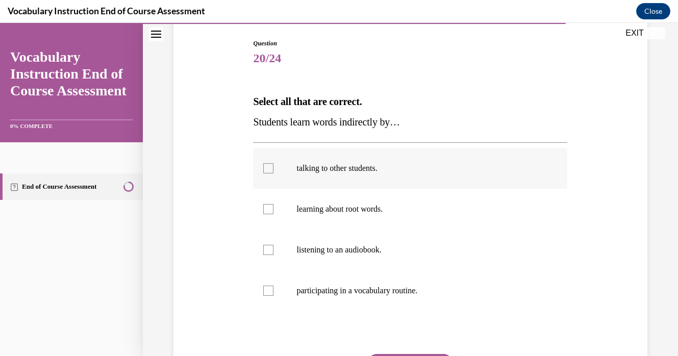
scroll to position [114, 0]
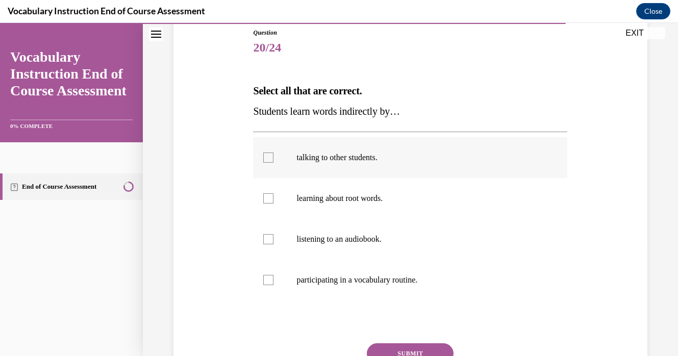
click at [263, 165] on label "talking to other students." at bounding box center [410, 157] width 314 height 41
click at [263, 163] on input "talking to other students." at bounding box center [268, 158] width 10 height 10
checkbox input "true"
click at [270, 197] on div at bounding box center [268, 198] width 10 height 10
click at [270, 197] on input "learning about root words." at bounding box center [268, 198] width 10 height 10
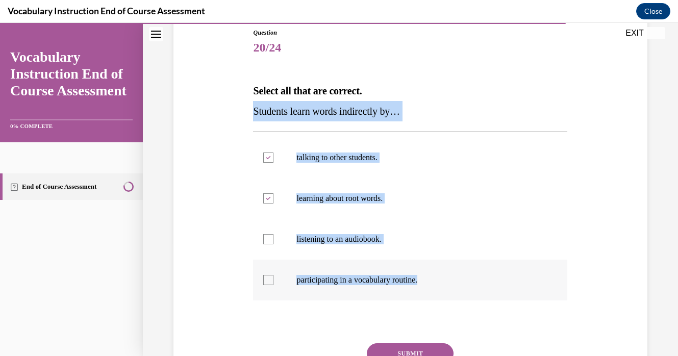
drag, startPoint x: 250, startPoint y: 105, endPoint x: 431, endPoint y: 282, distance: 253.4
click at [431, 282] on div "Question 20/24 Select all that are correct. Students learn words indirectly by……" at bounding box center [410, 212] width 479 height 430
drag, startPoint x: 256, startPoint y: 90, endPoint x: 435, endPoint y: 300, distance: 276.3
click at [435, 300] on div "Question 20/24 Select all that are correct. Students learn words indirectly by……" at bounding box center [410, 227] width 314 height 399
click at [265, 200] on div at bounding box center [268, 198] width 10 height 10
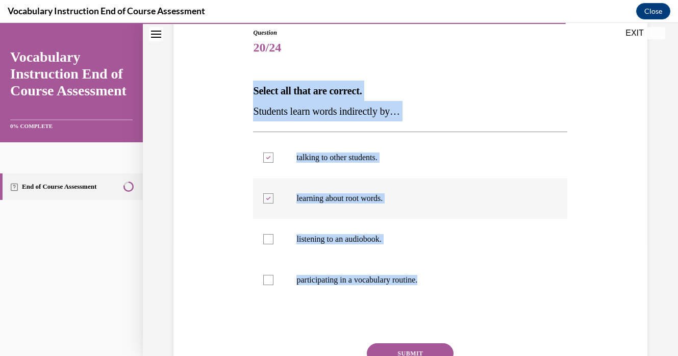
click at [265, 200] on input "learning about root words." at bounding box center [268, 198] width 10 height 10
checkbox input "false"
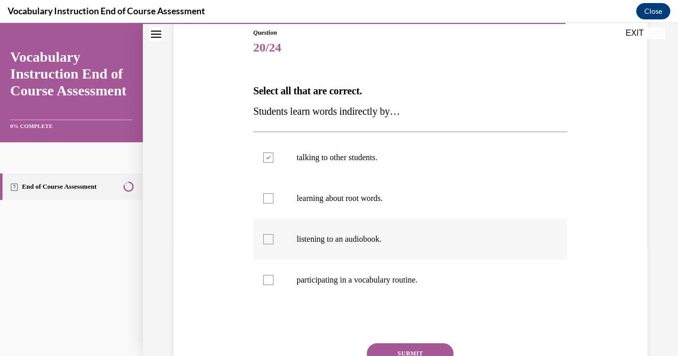
click at [269, 244] on div at bounding box center [268, 239] width 10 height 10
click at [269, 244] on input "listening to an audiobook." at bounding box center [268, 239] width 10 height 10
checkbox input "true"
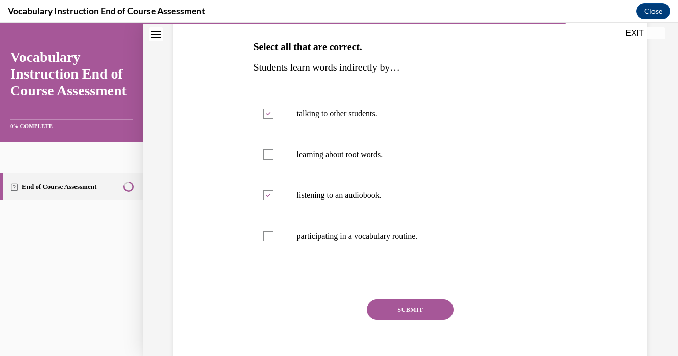
click at [422, 308] on button "SUBMIT" at bounding box center [410, 310] width 87 height 20
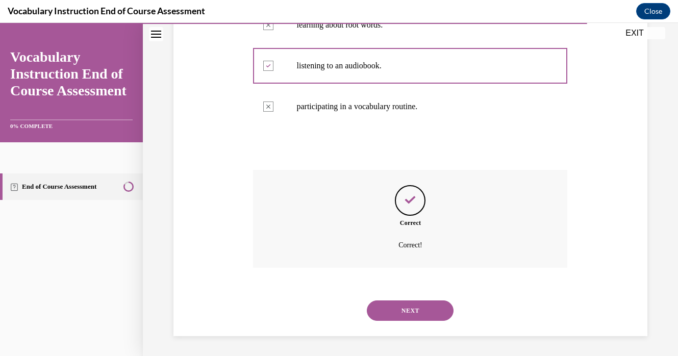
scroll to position [288, 0]
click at [421, 309] on button "NEXT" at bounding box center [410, 310] width 87 height 20
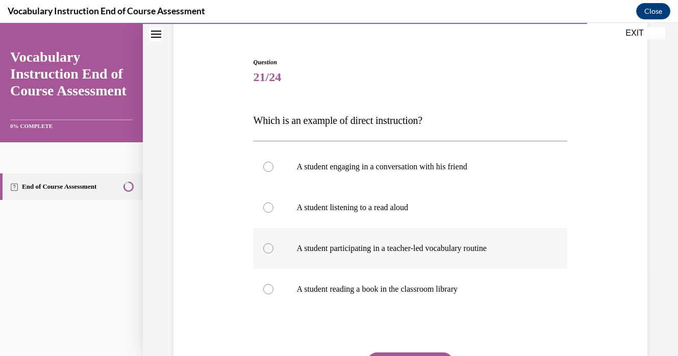
scroll to position [86, 0]
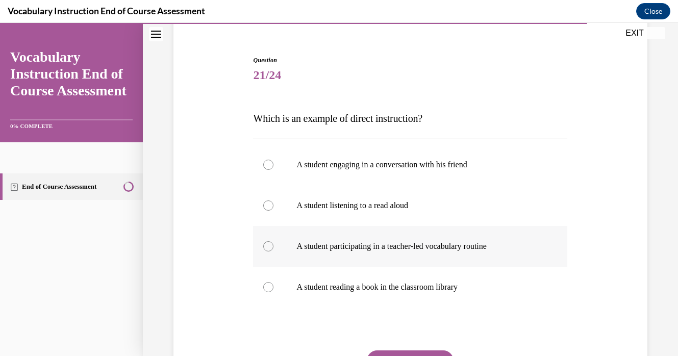
click at [372, 253] on label "A student participating in a teacher-led vocabulary routine" at bounding box center [410, 246] width 314 height 41
click at [274, 252] on input "A student participating in a teacher-led vocabulary routine" at bounding box center [268, 246] width 10 height 10
radio input "true"
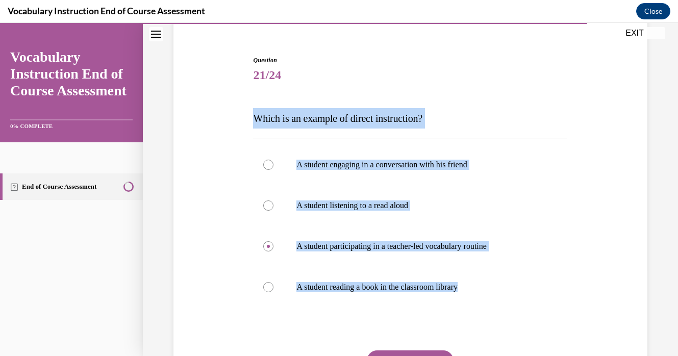
drag, startPoint x: 509, startPoint y: 298, endPoint x: 231, endPoint y: 126, distance: 327.0
click at [231, 126] on div "Question 21/24 Which is an example of direct instruction? A student engaging in…" at bounding box center [410, 229] width 479 height 409
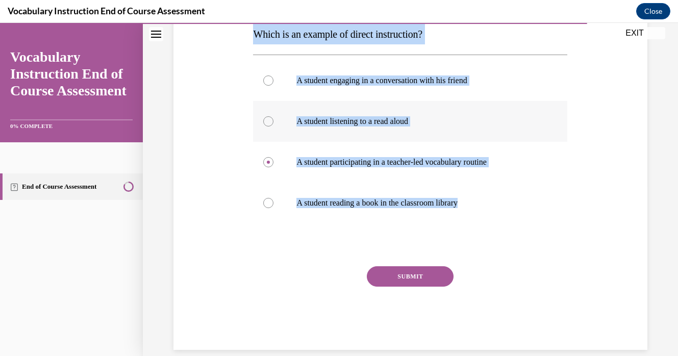
scroll to position [171, 0]
click at [384, 273] on button "SUBMIT" at bounding box center [410, 276] width 87 height 20
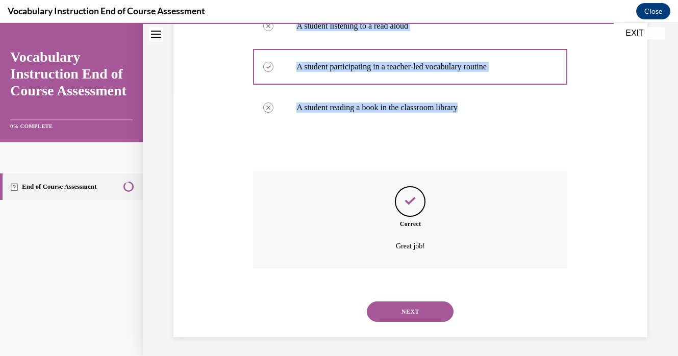
scroll to position [268, 0]
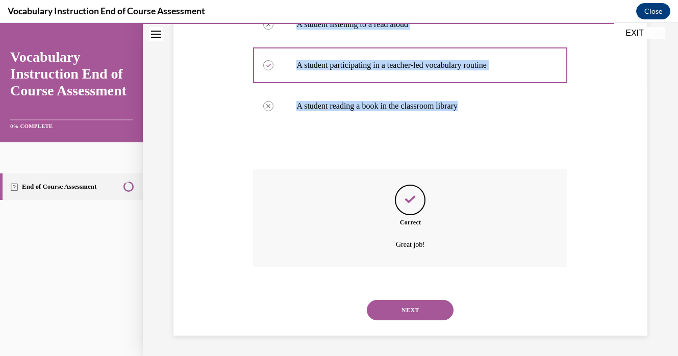
click at [415, 309] on button "NEXT" at bounding box center [410, 310] width 87 height 20
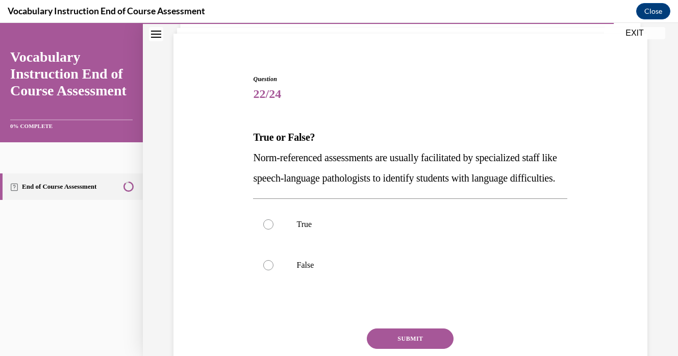
scroll to position [68, 0]
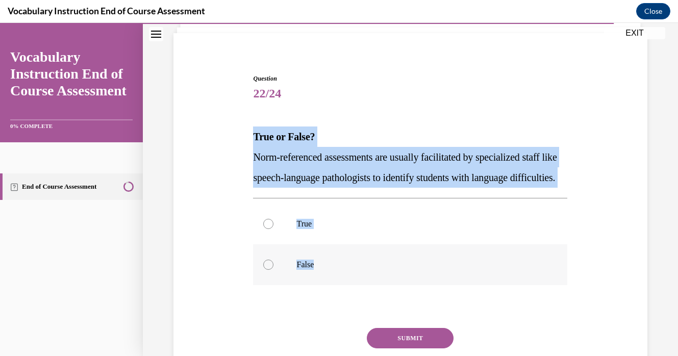
drag, startPoint x: 248, startPoint y: 131, endPoint x: 338, endPoint y: 288, distance: 181.1
click at [338, 288] on div "Question 22/24 True or False? Norm-referenced assessments are usually facilitat…" at bounding box center [410, 227] width 479 height 369
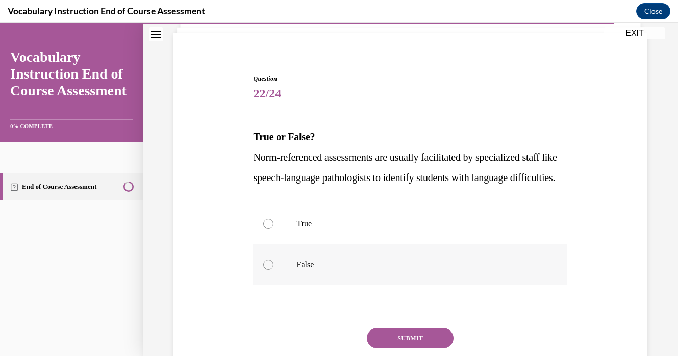
click at [262, 283] on label "False" at bounding box center [410, 265] width 314 height 41
click at [263, 270] on input "False" at bounding box center [268, 265] width 10 height 10
radio input "true"
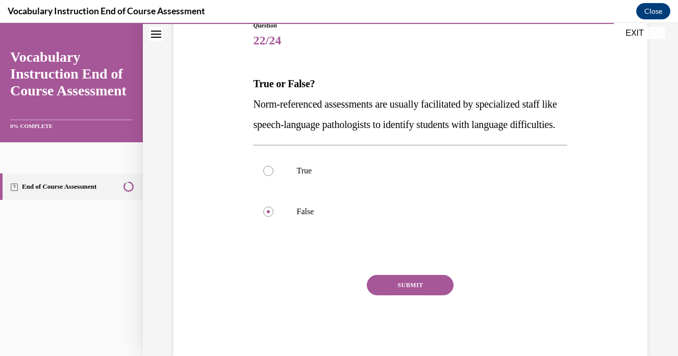
click at [402, 296] on button "SUBMIT" at bounding box center [410, 285] width 87 height 20
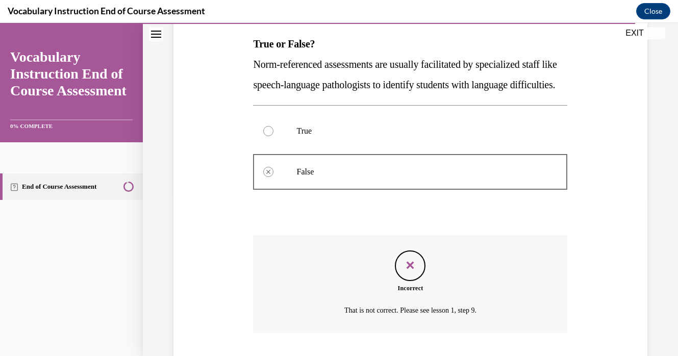
scroll to position [240, 0]
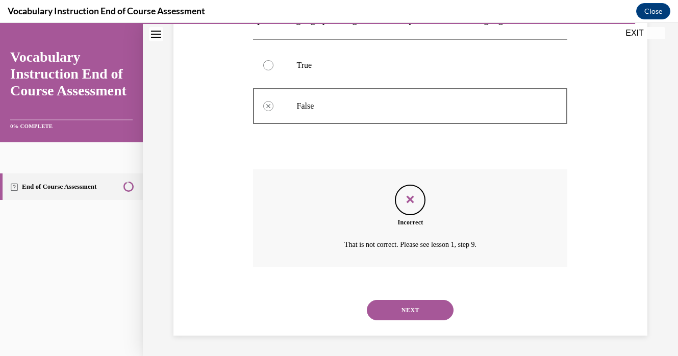
click at [409, 311] on button "NEXT" at bounding box center [410, 310] width 87 height 20
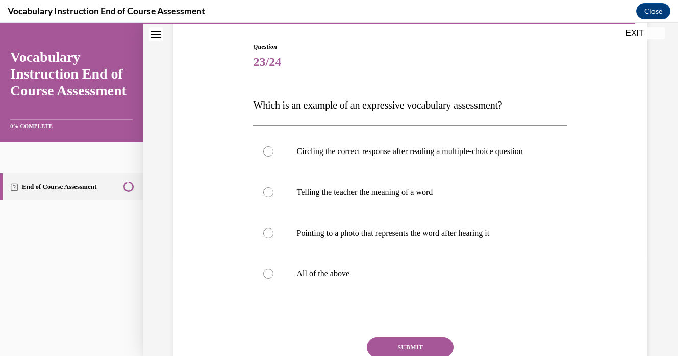
scroll to position [107, 0]
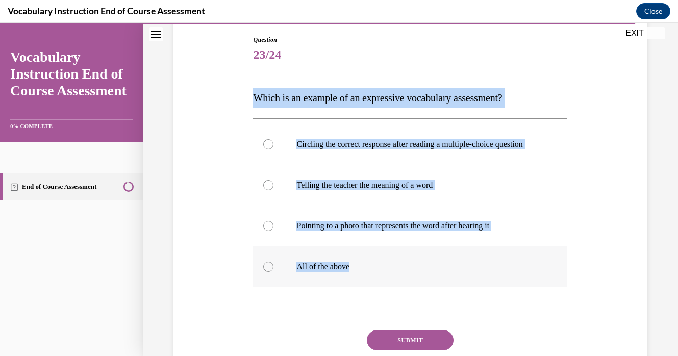
drag, startPoint x: 250, startPoint y: 99, endPoint x: 373, endPoint y: 290, distance: 227.3
click at [373, 290] on div "Question 23/24 Which is an example of an expressive vocabulary assessment? Circ…" at bounding box center [410, 209] width 479 height 409
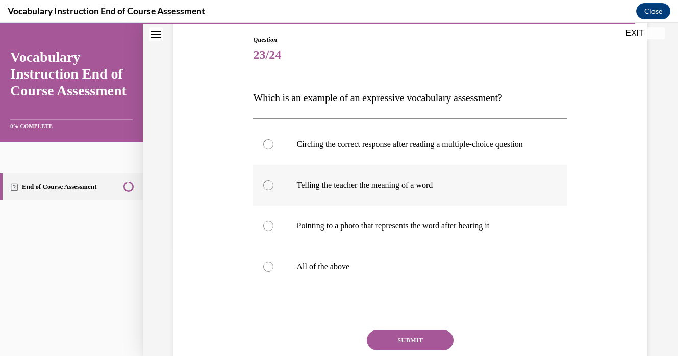
click at [265, 200] on label "Telling the teacher the meaning of a word" at bounding box center [410, 185] width 314 height 41
click at [265, 190] on input "Telling the teacher the meaning of a word" at bounding box center [268, 185] width 10 height 10
radio input "true"
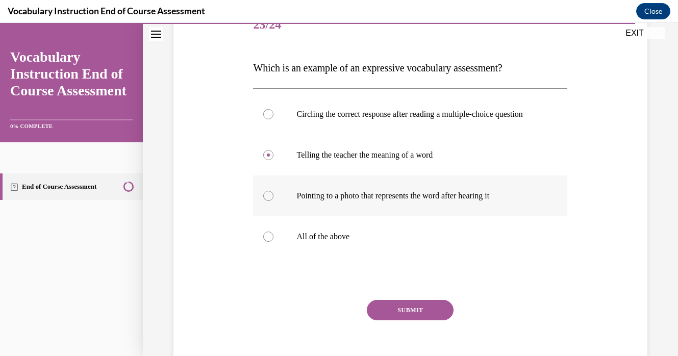
scroll to position [139, 0]
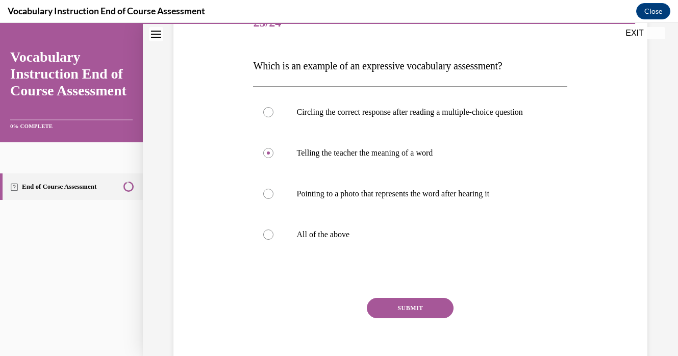
click at [435, 319] on button "SUBMIT" at bounding box center [410, 308] width 87 height 20
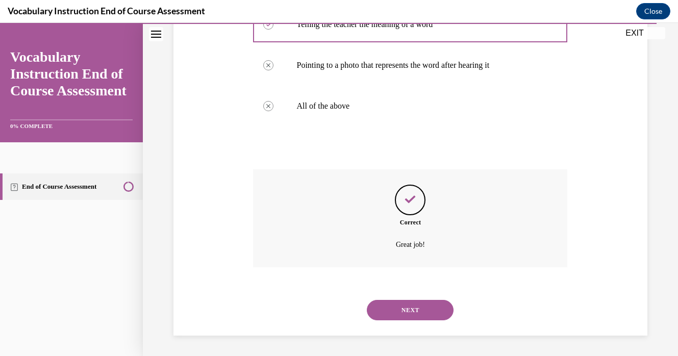
scroll to position [278, 0]
click at [435, 319] on button "NEXT" at bounding box center [410, 310] width 87 height 20
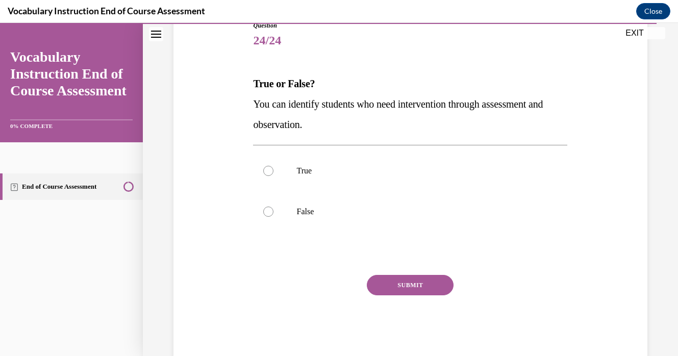
scroll to position [117, 0]
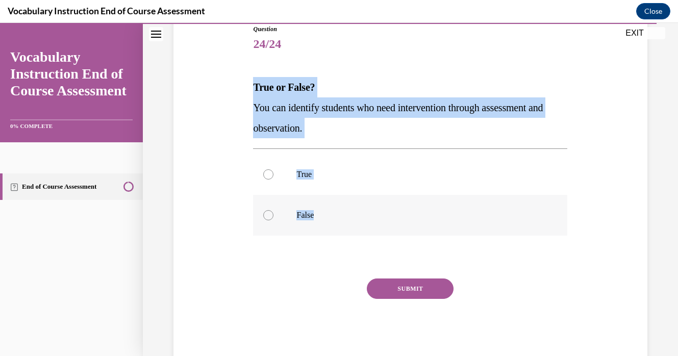
drag, startPoint x: 249, startPoint y: 80, endPoint x: 335, endPoint y: 221, distance: 164.5
click at [335, 221] on div "Question 24/24 True or False? You can identify students who need intervention t…" at bounding box center [410, 178] width 479 height 369
click at [267, 178] on div at bounding box center [268, 174] width 10 height 10
click at [267, 178] on input "True" at bounding box center [268, 174] width 10 height 10
radio input "true"
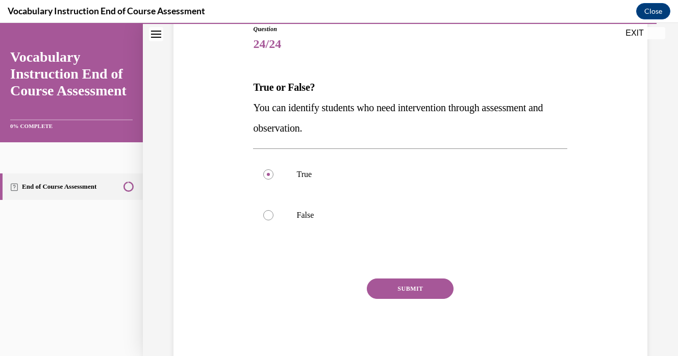
click at [405, 280] on button "SUBMIT" at bounding box center [410, 289] width 87 height 20
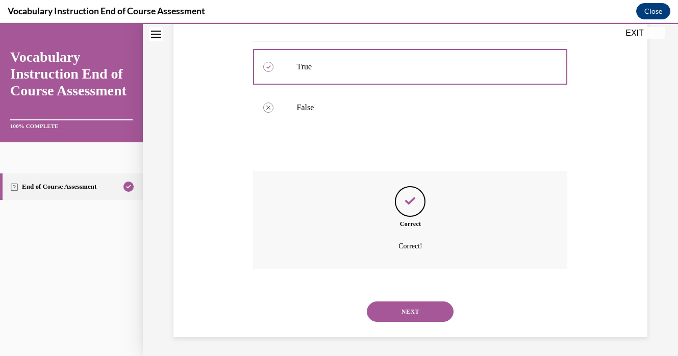
scroll to position [227, 0]
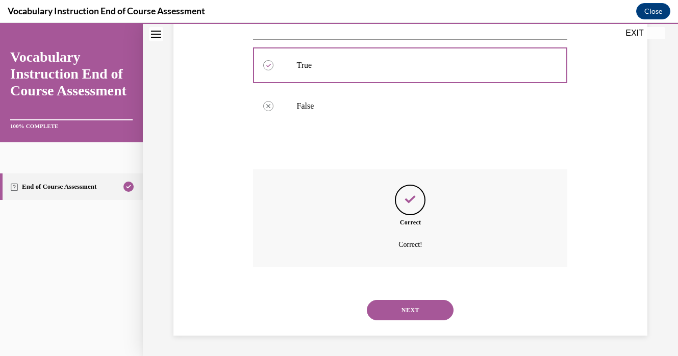
click at [426, 306] on button "NEXT" at bounding box center [410, 310] width 87 height 20
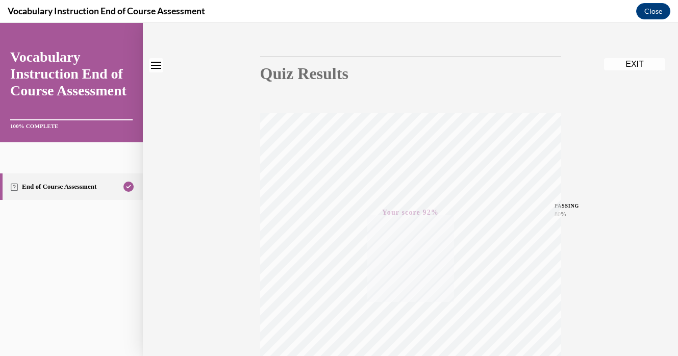
scroll to position [0, 0]
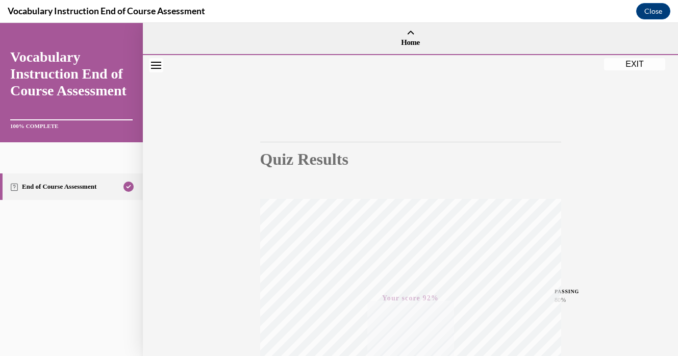
click at [630, 65] on button "EXIT" at bounding box center [634, 64] width 61 height 12
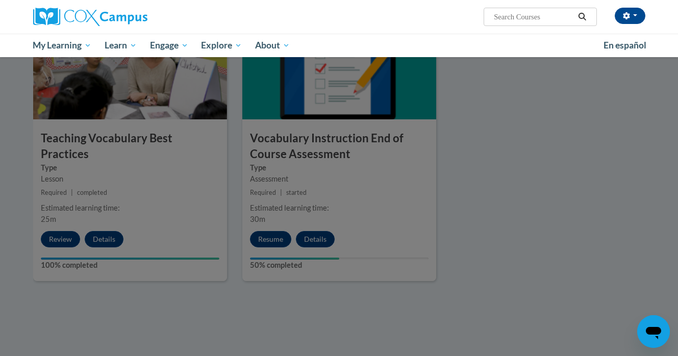
click at [495, 197] on div at bounding box center [339, 178] width 678 height 356
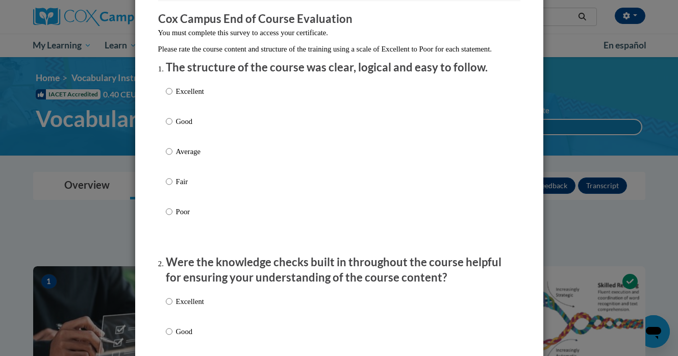
scroll to position [103, 0]
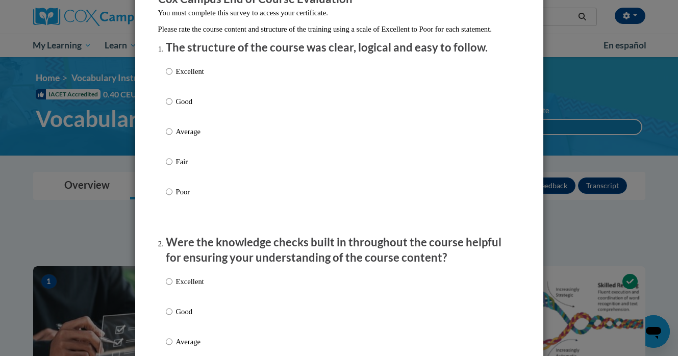
click at [192, 118] on label "Good" at bounding box center [185, 110] width 38 height 28
click at [173, 107] on input "Good" at bounding box center [169, 101] width 7 height 11
radio input "true"
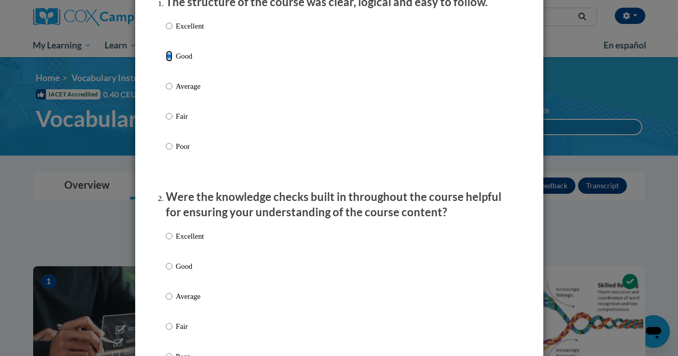
scroll to position [155, 0]
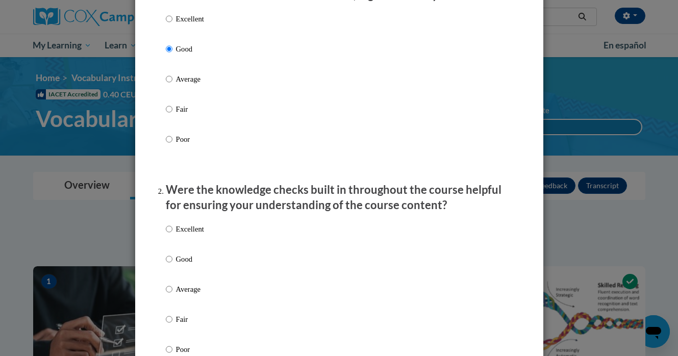
click at [183, 265] on p "Good" at bounding box center [190, 259] width 28 height 11
click at [173, 265] on input "Good" at bounding box center [169, 259] width 7 height 11
radio input "true"
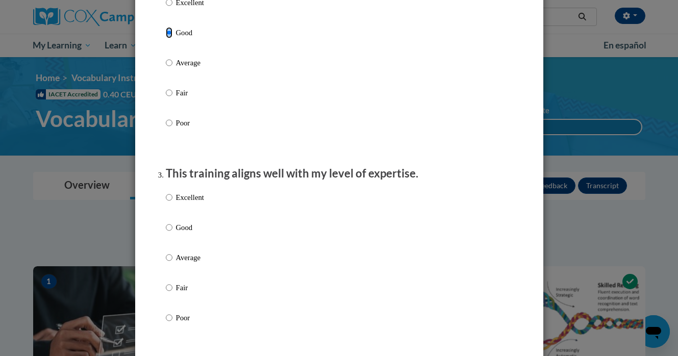
scroll to position [520, 0]
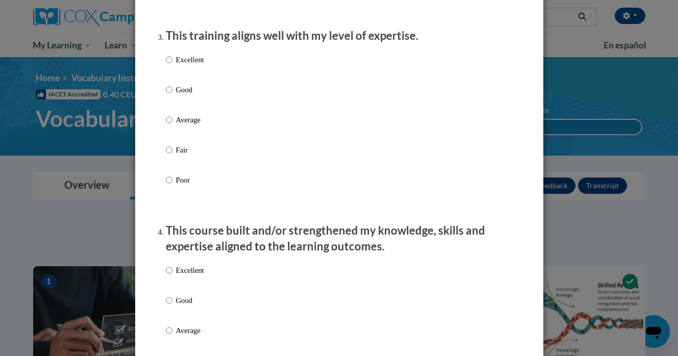
click at [181, 65] on p "Excellent" at bounding box center [190, 59] width 28 height 11
click at [173, 65] on input "Excellent" at bounding box center [169, 59] width 7 height 11
radio input "true"
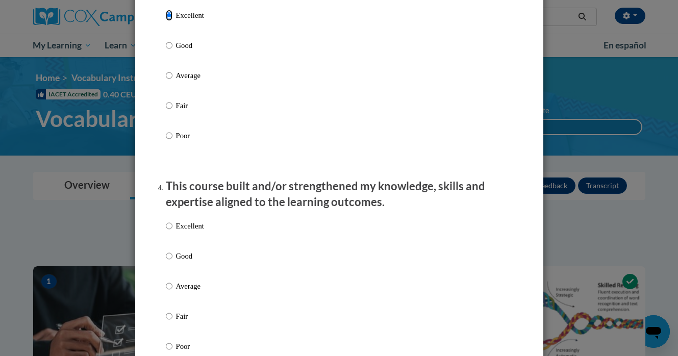
scroll to position [566, 0]
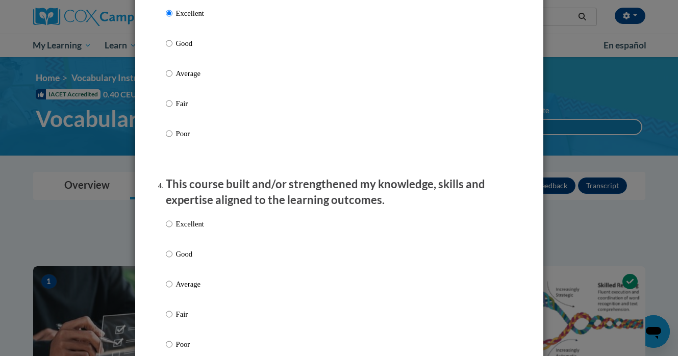
click at [202, 230] on p "Excellent" at bounding box center [190, 223] width 28 height 11
click at [173, 230] on input "Excellent" at bounding box center [169, 223] width 7 height 11
radio input "true"
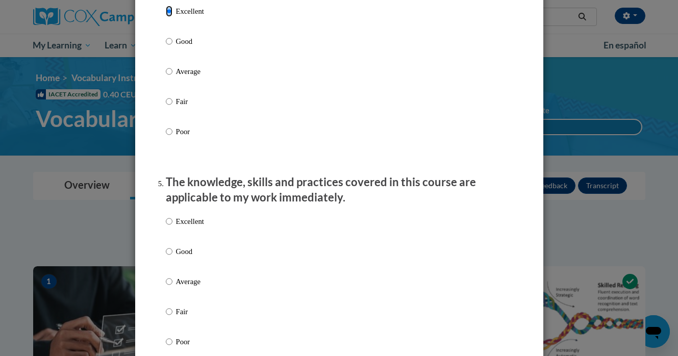
scroll to position [788, 0]
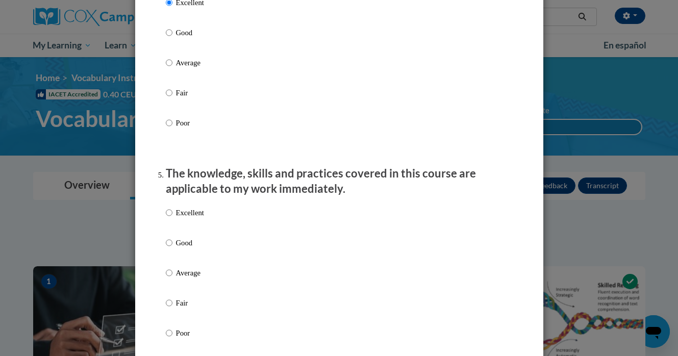
click at [198, 218] on p "Excellent" at bounding box center [190, 212] width 28 height 11
click at [173, 218] on input "Excellent" at bounding box center [169, 212] width 7 height 11
radio input "true"
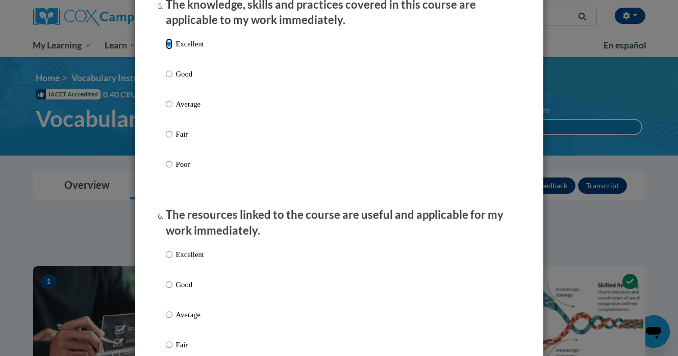
scroll to position [990, 0]
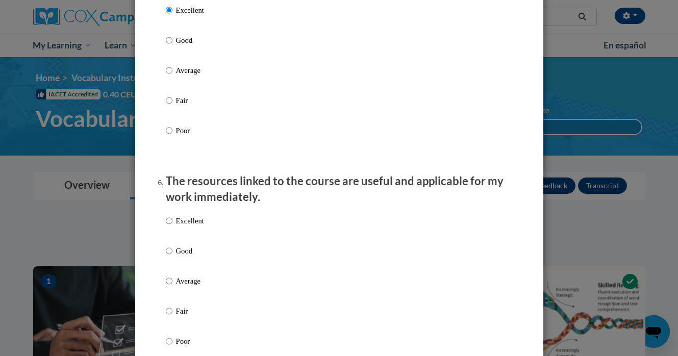
click at [197, 227] on p "Excellent" at bounding box center [190, 220] width 28 height 11
click at [173, 227] on input "Excellent" at bounding box center [169, 220] width 7 height 11
radio input "true"
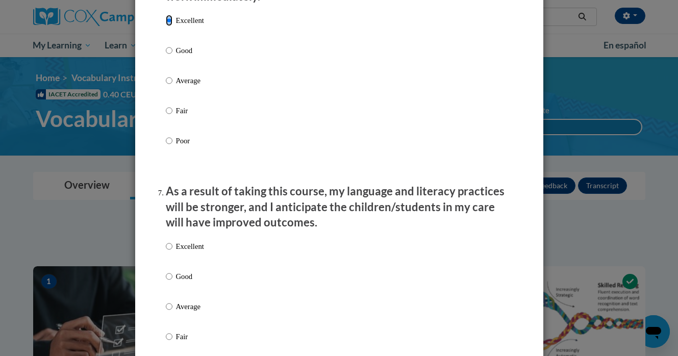
scroll to position [1192, 0]
click at [181, 282] on p "Good" at bounding box center [190, 276] width 28 height 11
click at [173, 282] on input "Good" at bounding box center [169, 276] width 7 height 11
radio input "true"
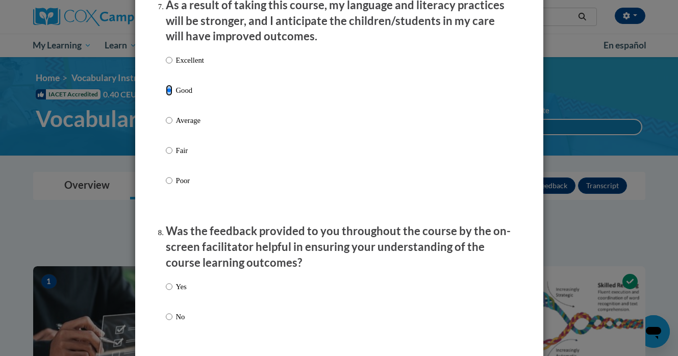
scroll to position [1403, 0]
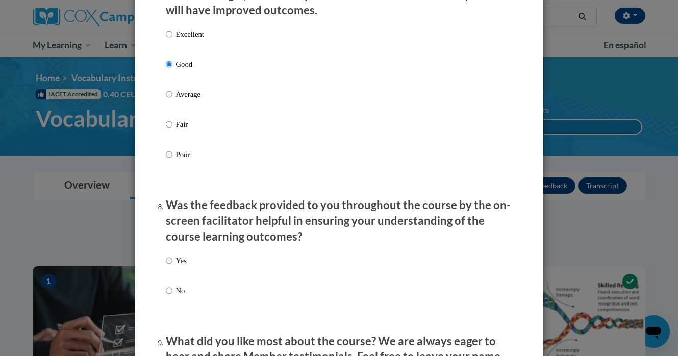
click at [184, 266] on p "Yes" at bounding box center [181, 260] width 11 height 11
click at [173, 266] on input "Yes" at bounding box center [169, 260] width 7 height 11
radio input "true"
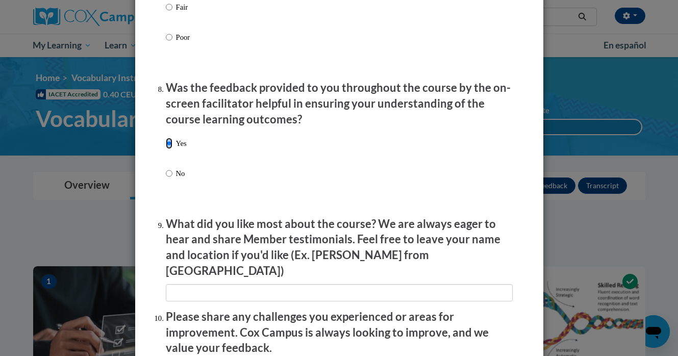
scroll to position [1522, 0]
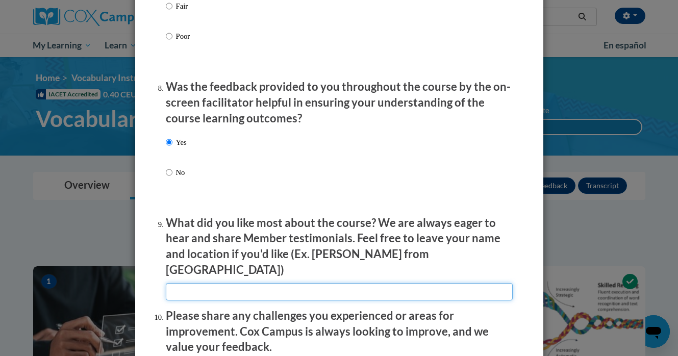
click at [186, 283] on input "textbox" at bounding box center [339, 291] width 347 height 17
type input "P"
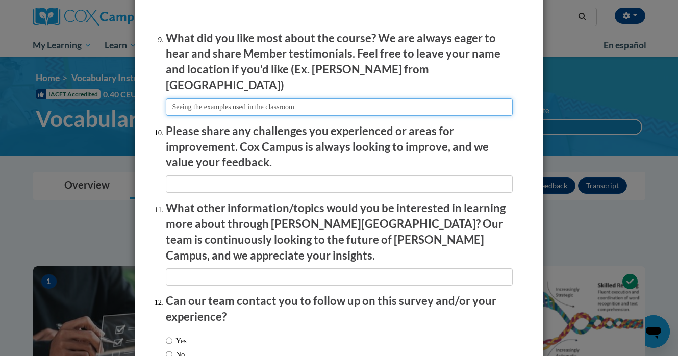
scroll to position [1709, 0]
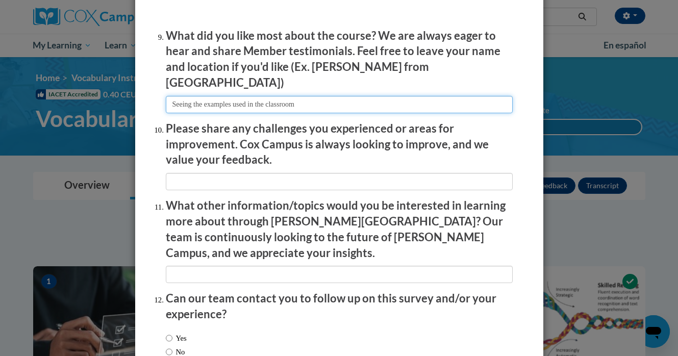
type input "Seeing the examples used in the classroom"
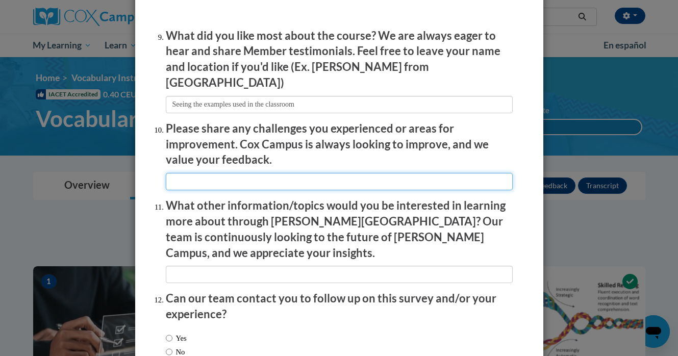
click at [237, 178] on input "textbox" at bounding box center [339, 181] width 347 height 17
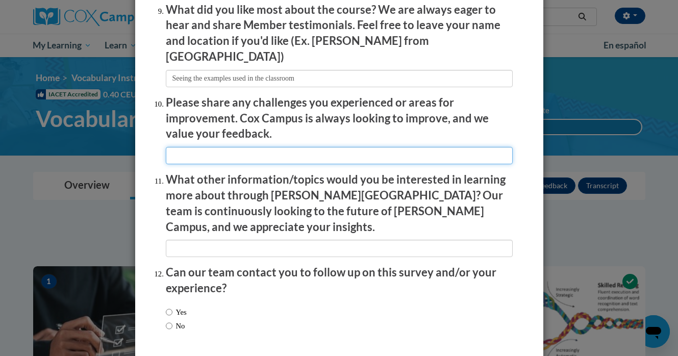
scroll to position [1753, 0]
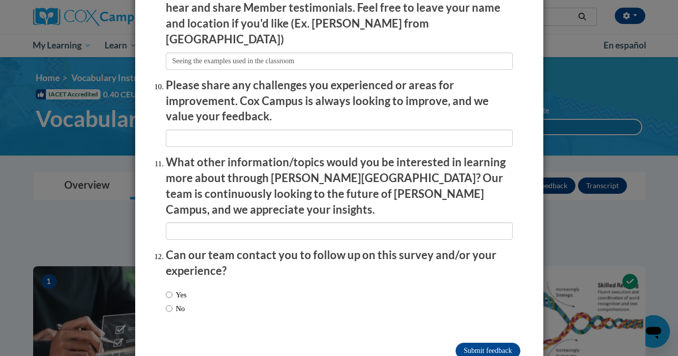
click at [176, 303] on label "No" at bounding box center [175, 308] width 19 height 11
click at [173, 303] on input "No" at bounding box center [169, 308] width 7 height 11
radio input "true"
click at [480, 343] on input "Submit feedback" at bounding box center [488, 351] width 64 height 16
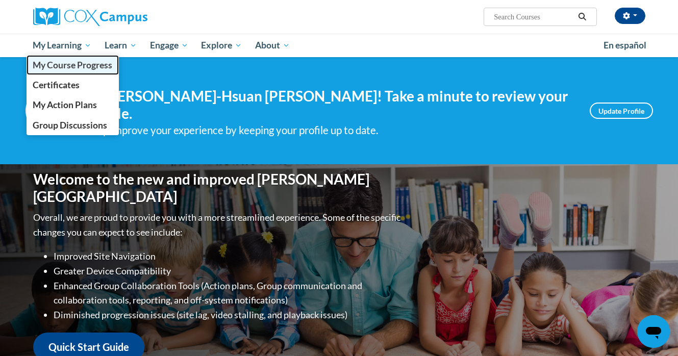
click at [82, 67] on span "My Course Progress" at bounding box center [73, 65] width 80 height 11
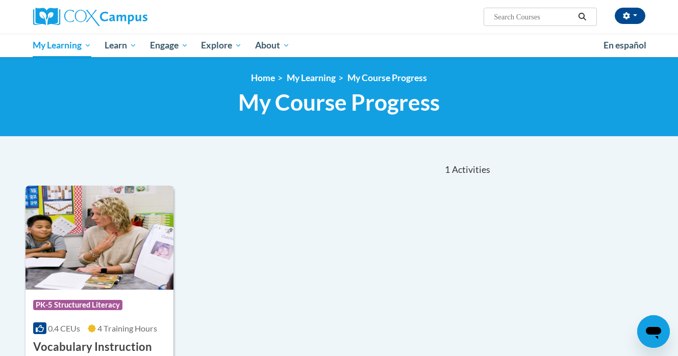
click at [108, 268] on img at bounding box center [100, 238] width 149 height 104
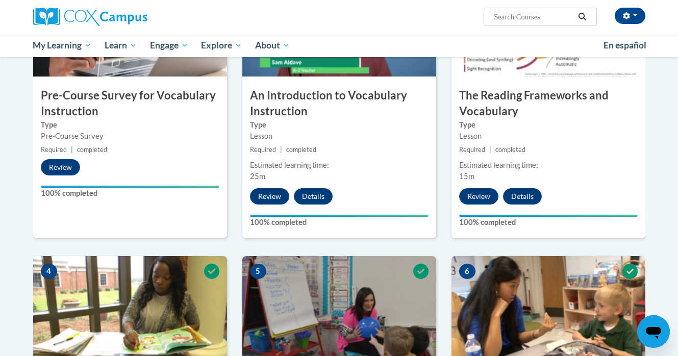
scroll to position [356, 0]
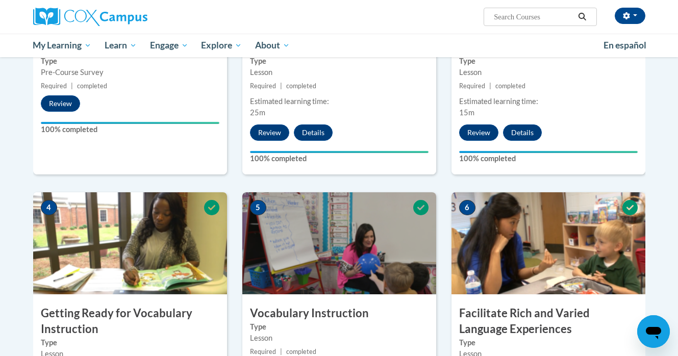
click at [94, 314] on h3 "Getting Ready for Vocabulary Instruction" at bounding box center [130, 322] width 194 height 32
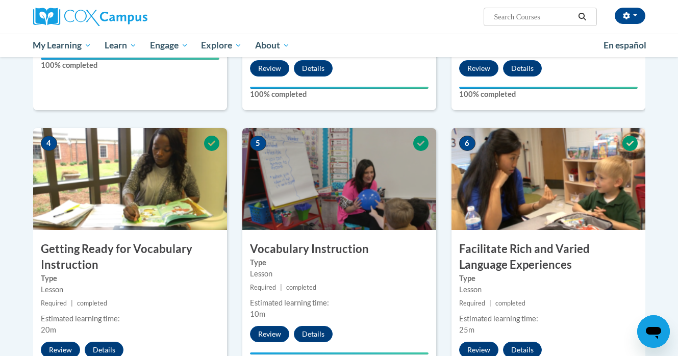
scroll to position [431, 0]
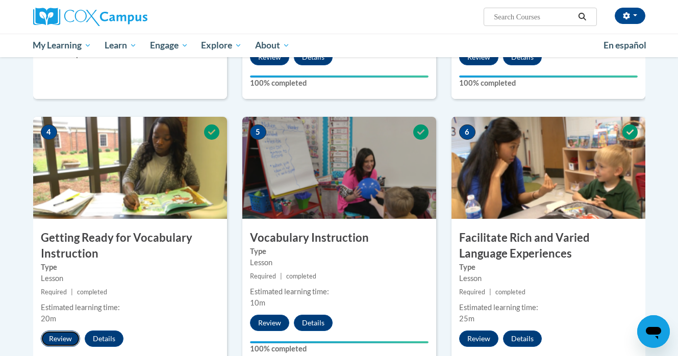
click at [68, 332] on button "Review" at bounding box center [60, 339] width 39 height 16
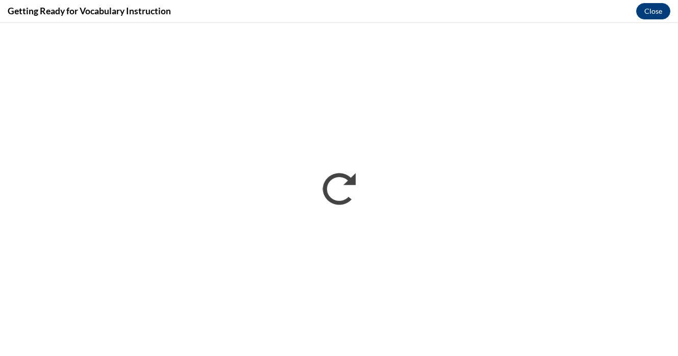
scroll to position [0, 0]
click at [642, 13] on button "Close" at bounding box center [654, 11] width 34 height 16
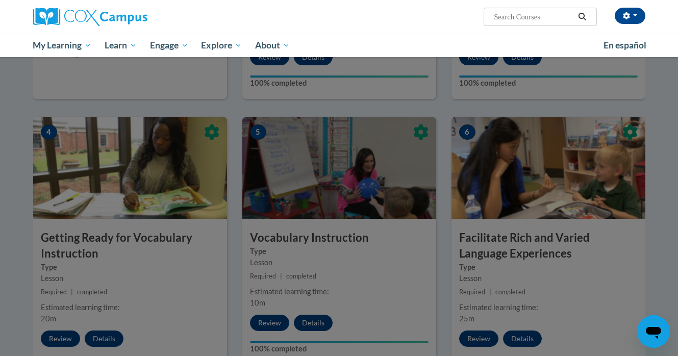
click at [295, 258] on div at bounding box center [339, 178] width 678 height 356
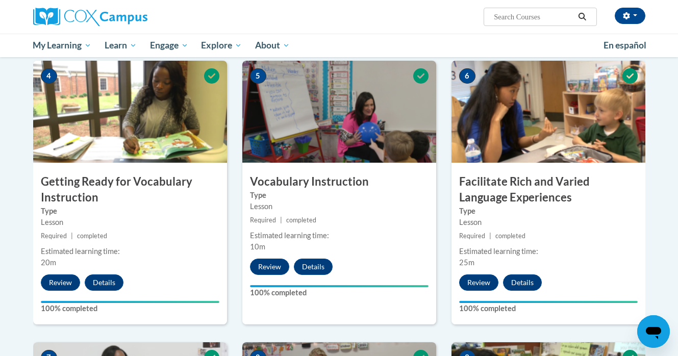
scroll to position [487, 0]
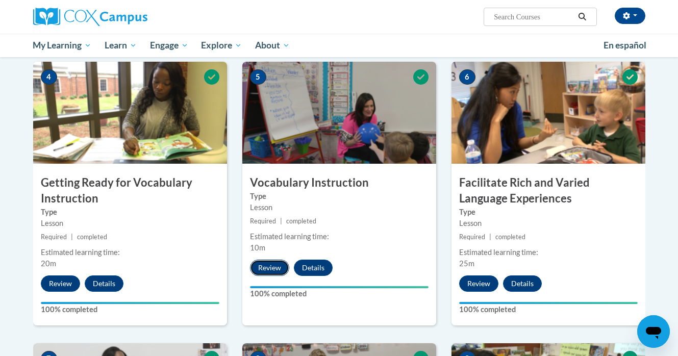
click at [266, 270] on button "Review" at bounding box center [269, 268] width 39 height 16
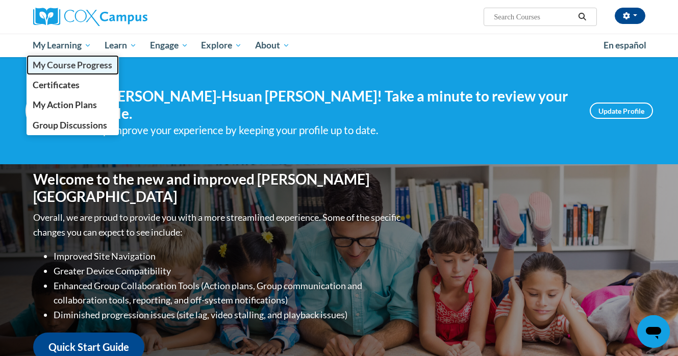
click at [72, 63] on span "My Course Progress" at bounding box center [73, 65] width 80 height 11
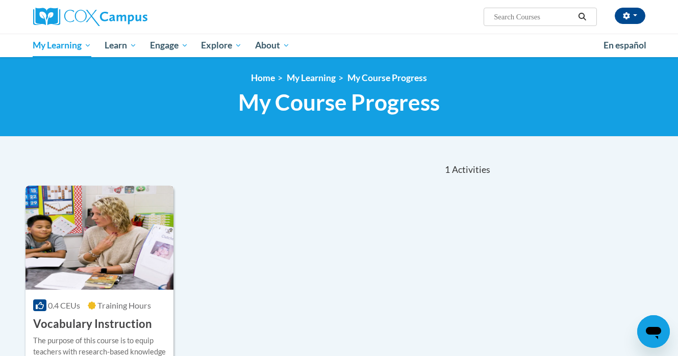
click at [87, 264] on img at bounding box center [100, 238] width 149 height 104
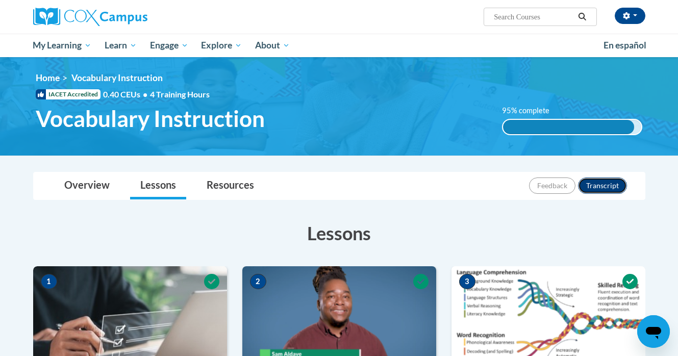
click at [602, 184] on button "Transcript" at bounding box center [602, 186] width 49 height 16
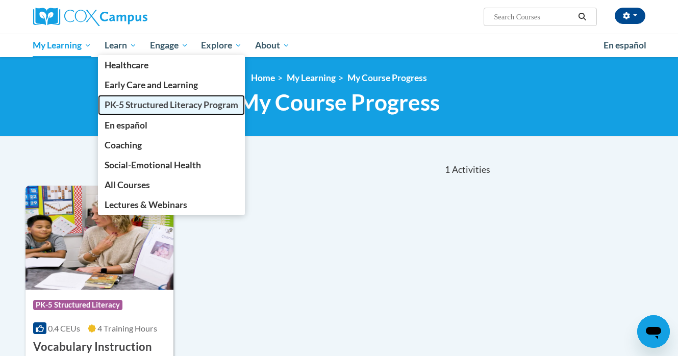
click at [134, 100] on span "PK-5 Structured Literacy Program" at bounding box center [172, 105] width 134 height 11
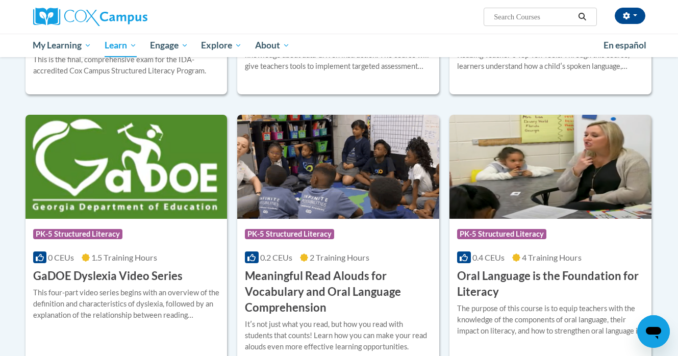
scroll to position [621, 0]
